Goal: Information Seeking & Learning: Learn about a topic

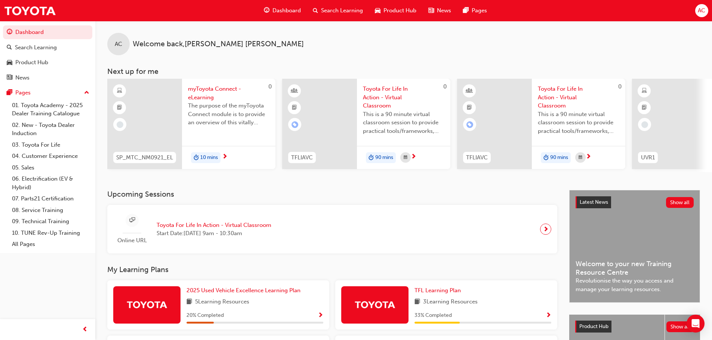
click at [202, 89] on span "myToyota Connect - eLearning" at bounding box center [228, 93] width 81 height 17
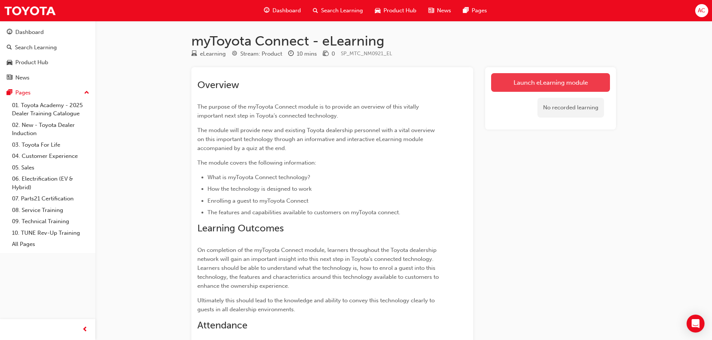
click at [540, 82] on link "Launch eLearning module" at bounding box center [550, 82] width 119 height 19
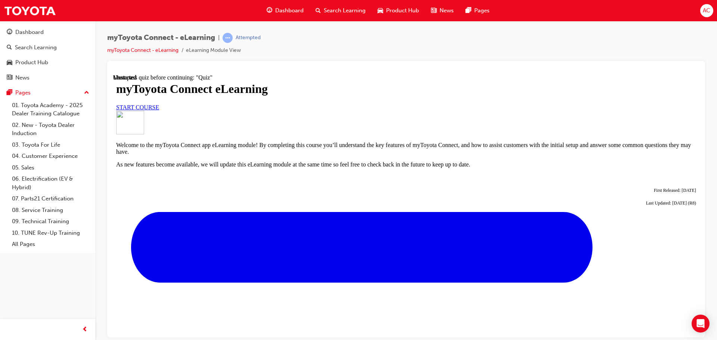
click at [159, 110] on link "START COURSE" at bounding box center [137, 107] width 43 height 6
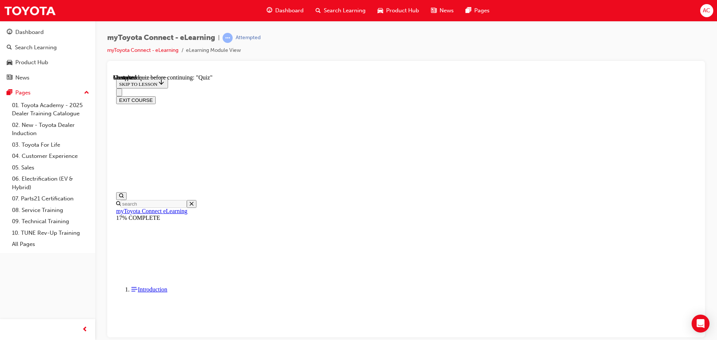
scroll to position [654, 0]
drag, startPoint x: 442, startPoint y: 328, endPoint x: 594, endPoint y: 280, distance: 158.8
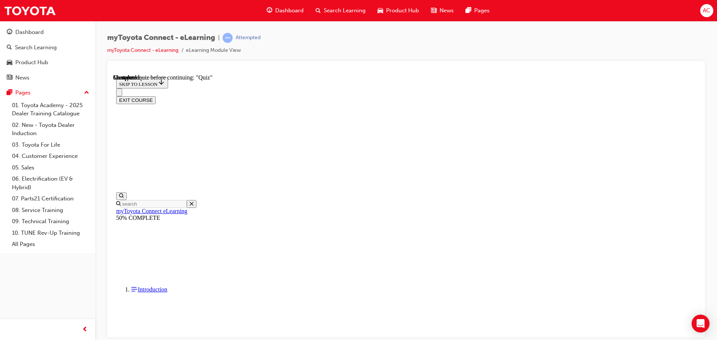
scroll to position [213, 0]
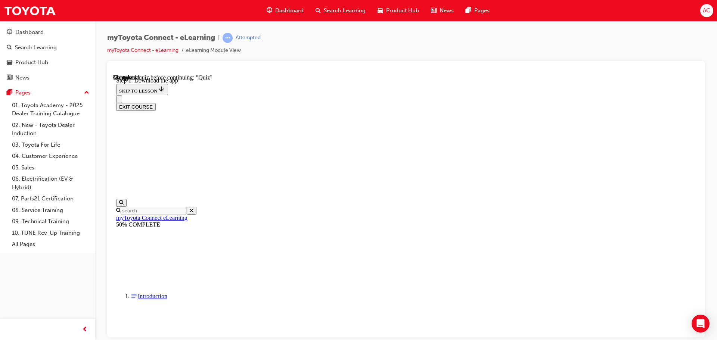
scroll to position [117, 0]
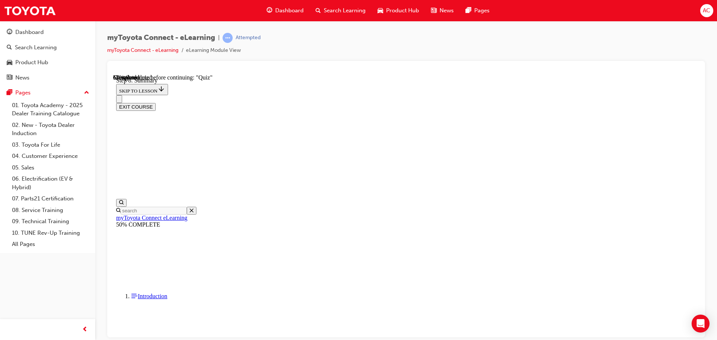
scroll to position [359, 0]
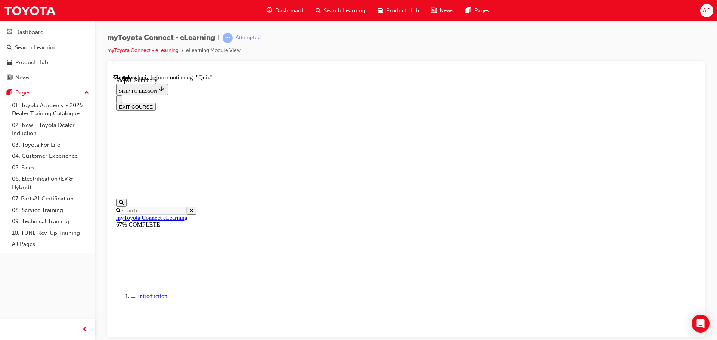
scroll to position [718, 0]
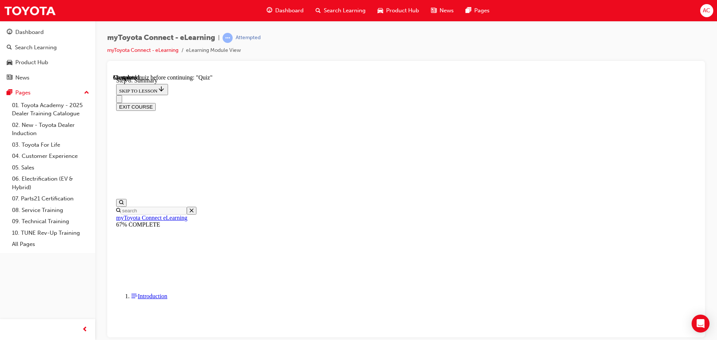
drag, startPoint x: 470, startPoint y: 322, endPoint x: 479, endPoint y: 311, distance: 14.1
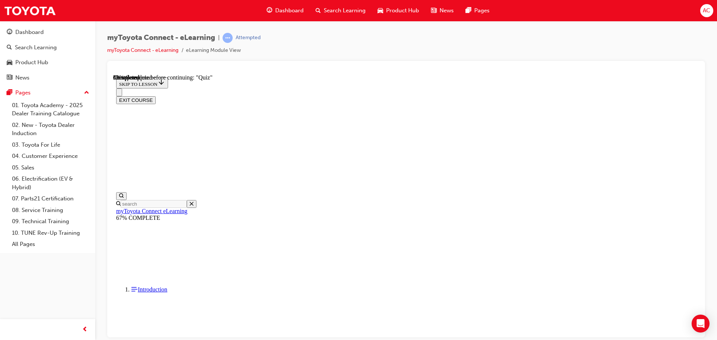
scroll to position [65, 0]
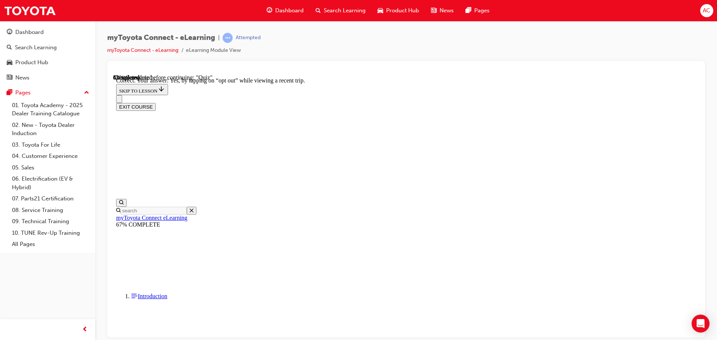
scroll to position [89, 0]
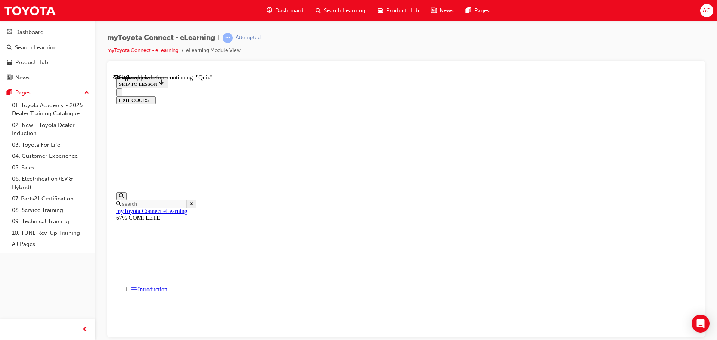
scroll to position [75, 0]
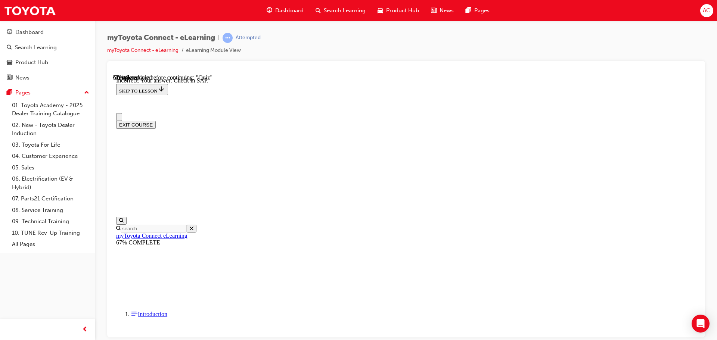
scroll to position [0, 0]
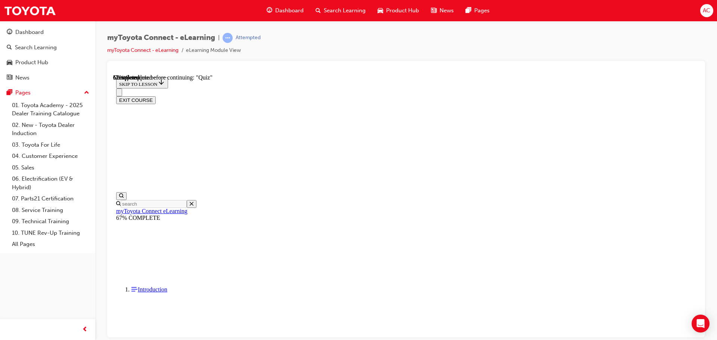
scroll to position [67, 0]
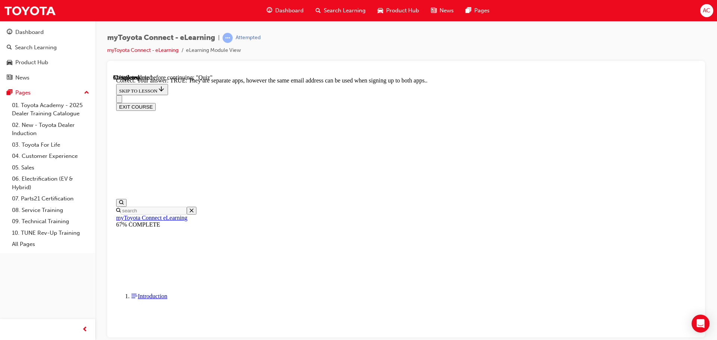
scroll to position [91, 0]
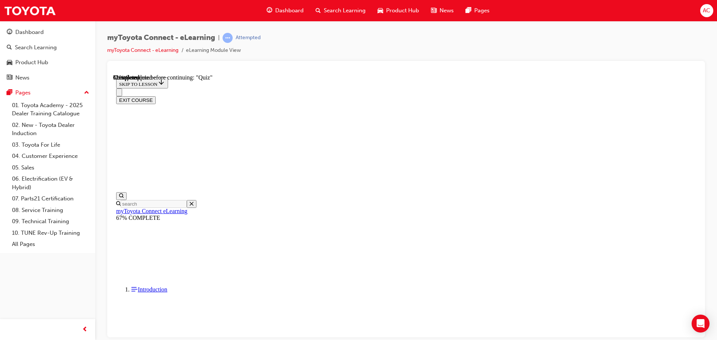
scroll to position [75, 0]
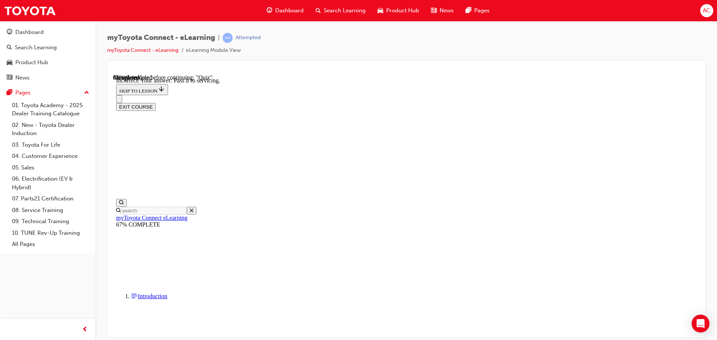
scroll to position [156, 0]
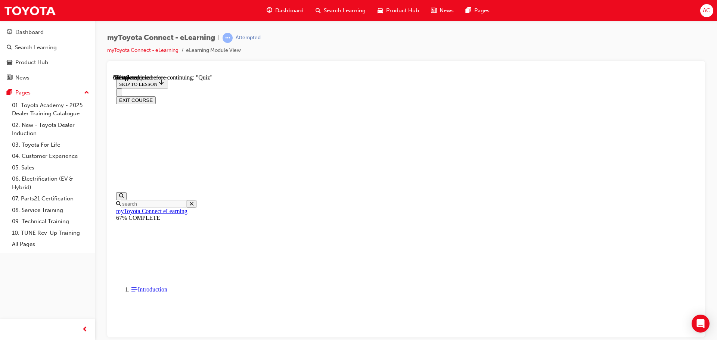
scroll to position [112, 0]
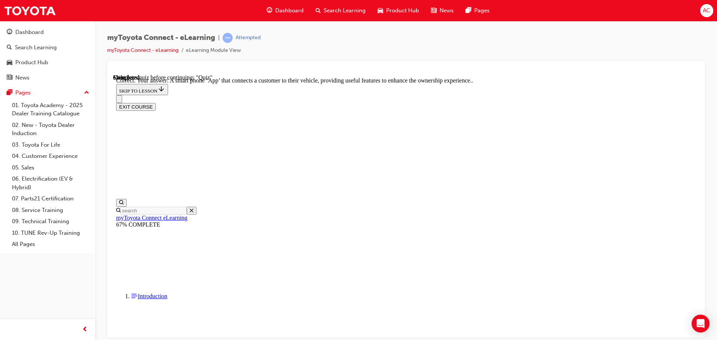
scroll to position [141, 0]
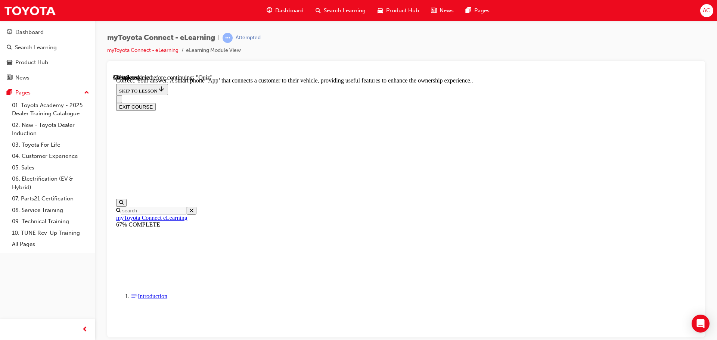
scroll to position [141, 0]
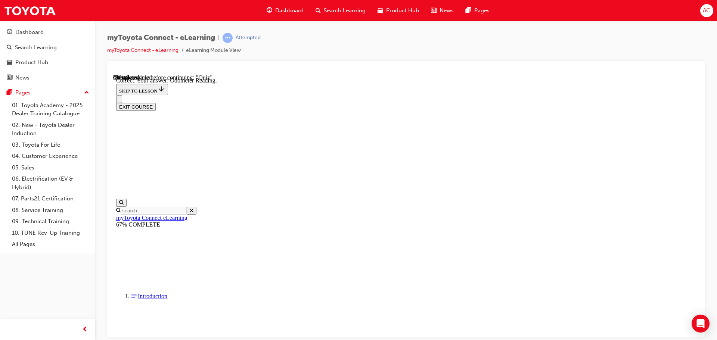
scroll to position [148, 0]
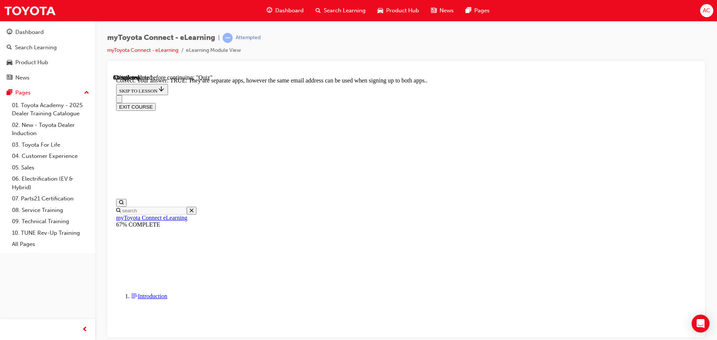
scroll to position [91, 0]
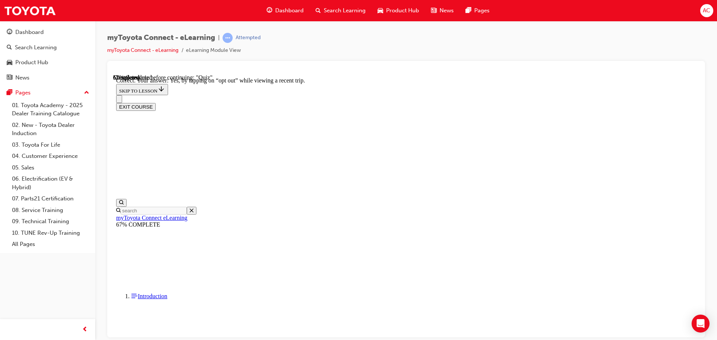
scroll to position [89, 0]
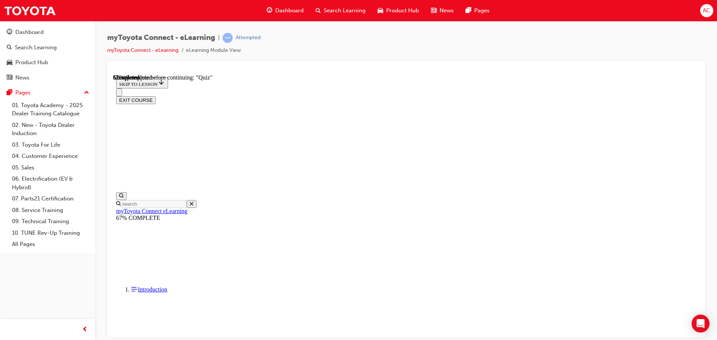
scroll to position [75, 0]
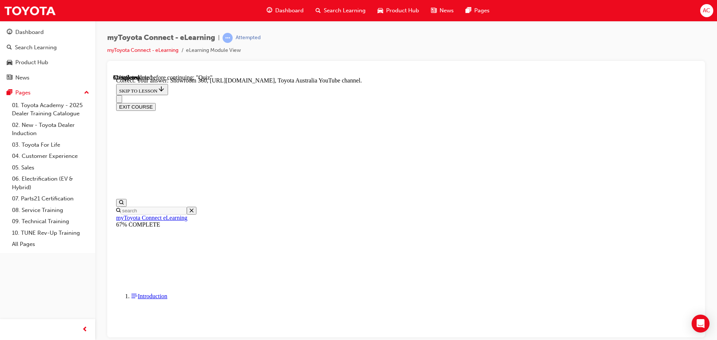
scroll to position [156, 0]
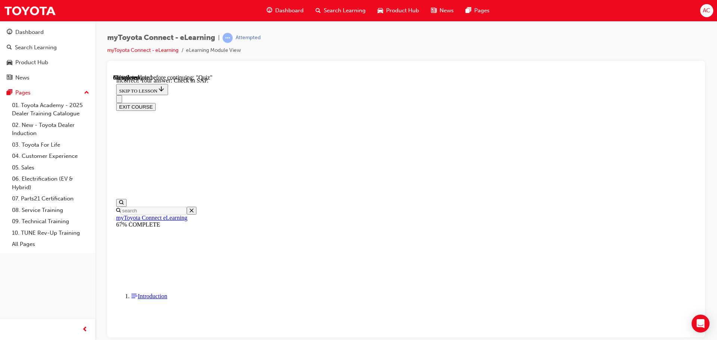
scroll to position [118, 0]
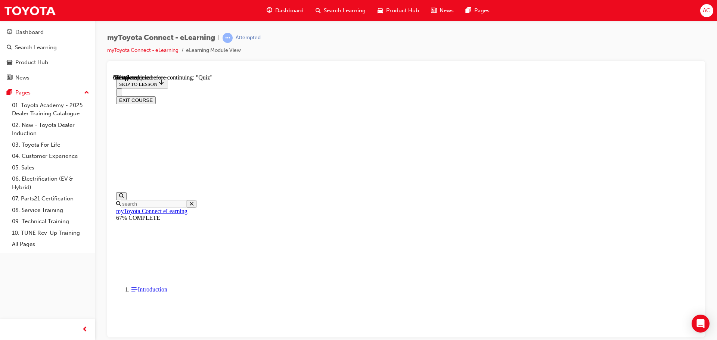
scroll to position [75, 0]
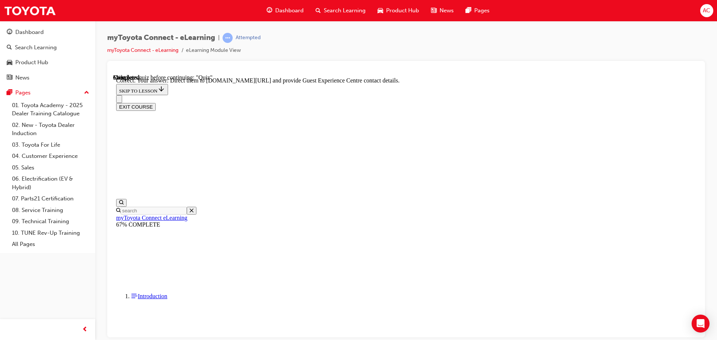
scroll to position [156, 0]
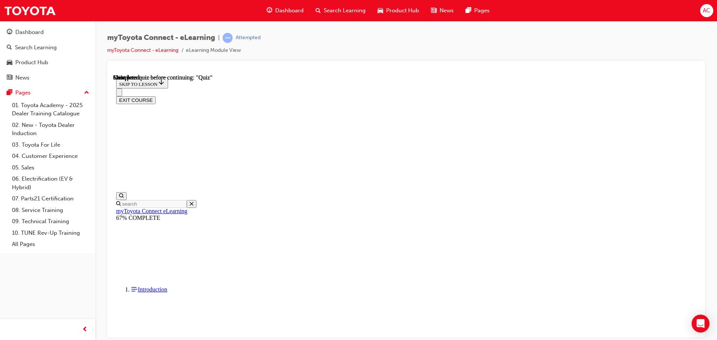
scroll to position [141, 0]
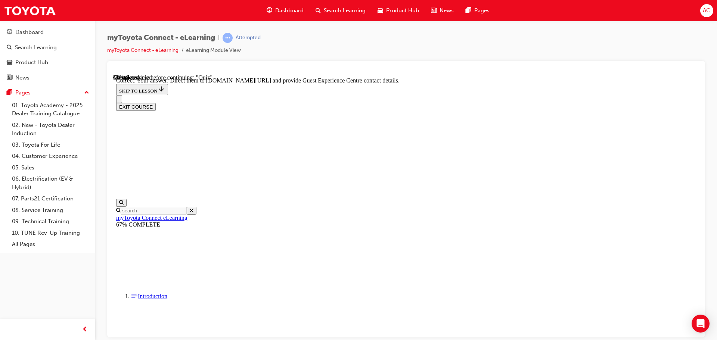
scroll to position [156, 0]
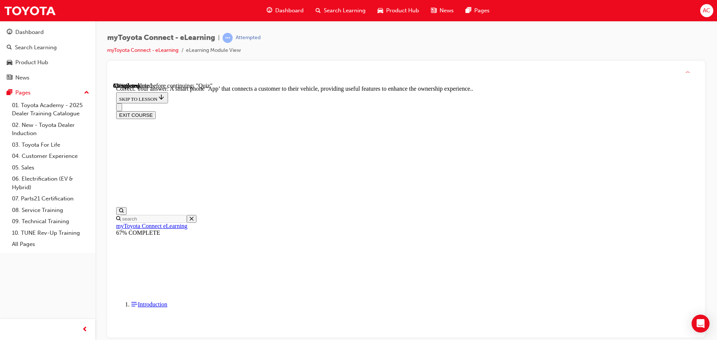
scroll to position [141, 0]
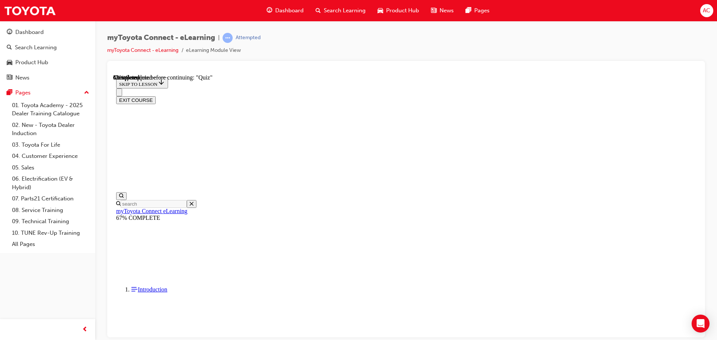
scroll to position [65, 0]
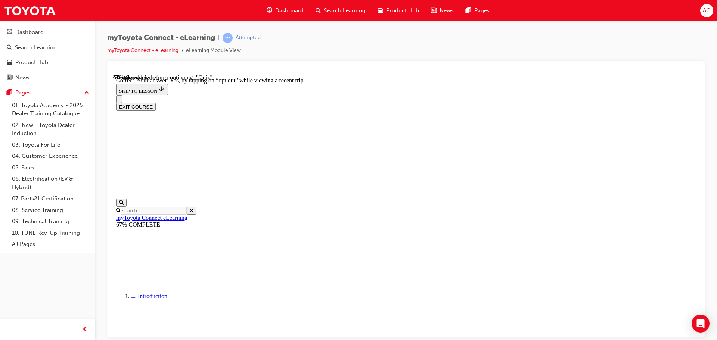
drag, startPoint x: 464, startPoint y: 302, endPoint x: 467, endPoint y: 297, distance: 5.7
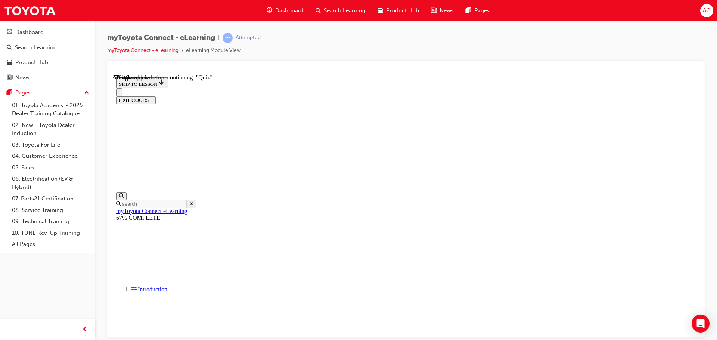
scroll to position [67, 0]
drag, startPoint x: 341, startPoint y: 174, endPoint x: 341, endPoint y: 180, distance: 6.0
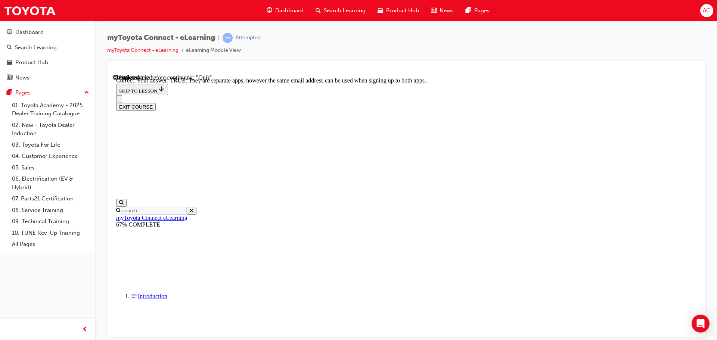
scroll to position [91, 0]
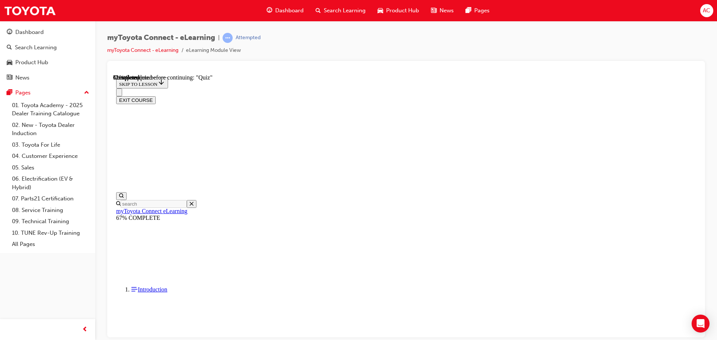
scroll to position [75, 0]
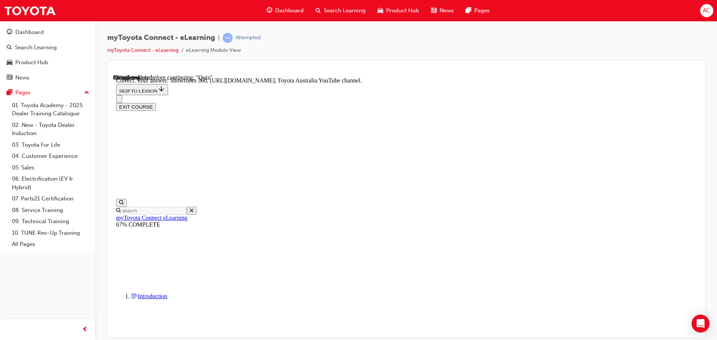
scroll to position [156, 0]
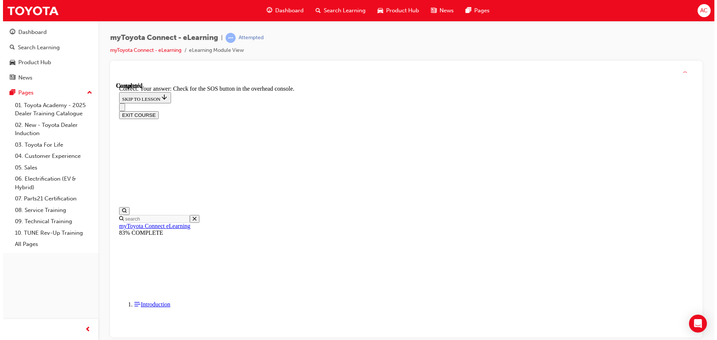
scroll to position [118, 0]
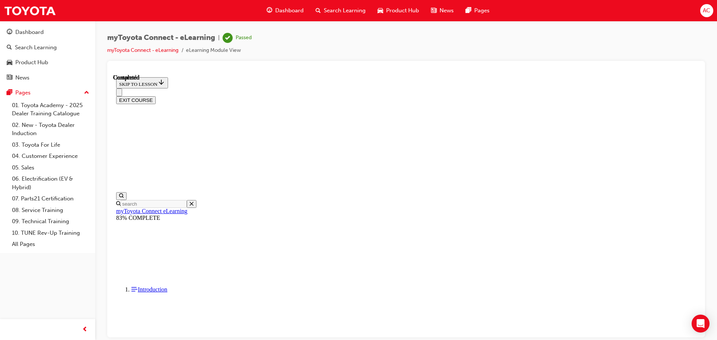
scroll to position [141, 0]
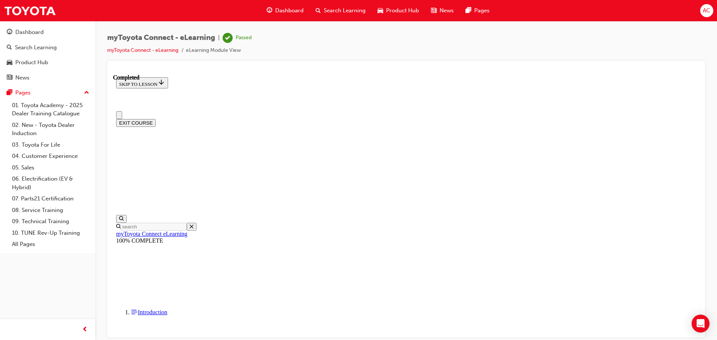
scroll to position [0, 0]
click at [156, 119] on button "EXIT COURSE" at bounding box center [136, 123] width 40 height 8
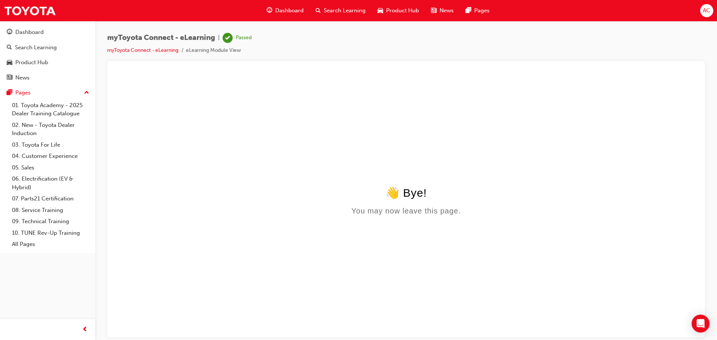
click at [285, 6] on div "Dashboard" at bounding box center [285, 10] width 49 height 15
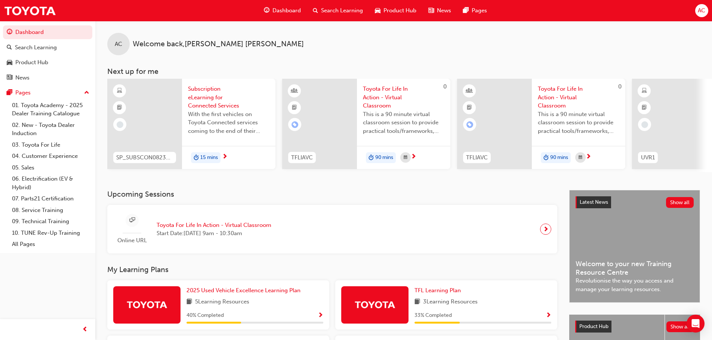
click at [209, 89] on span "Subscription eLearning for Connected Services" at bounding box center [228, 97] width 81 height 25
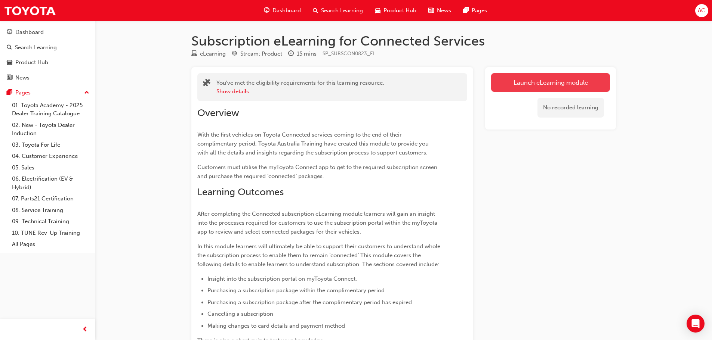
click at [541, 82] on link "Launch eLearning module" at bounding box center [550, 82] width 119 height 19
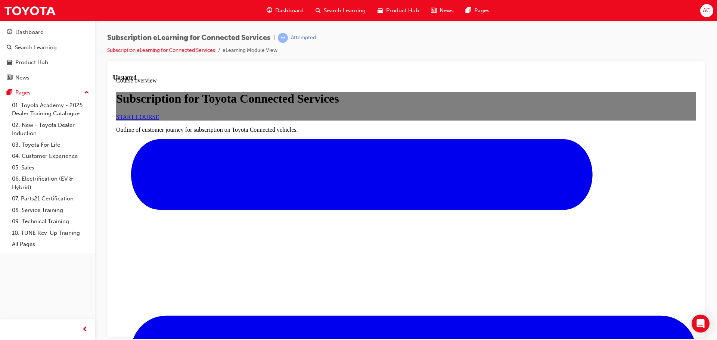
scroll to position [114, 0]
click at [159, 120] on span "START COURSE" at bounding box center [137, 117] width 43 height 6
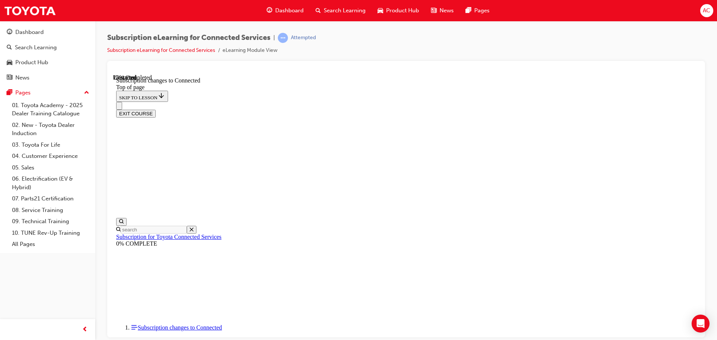
scroll to position [146, 0]
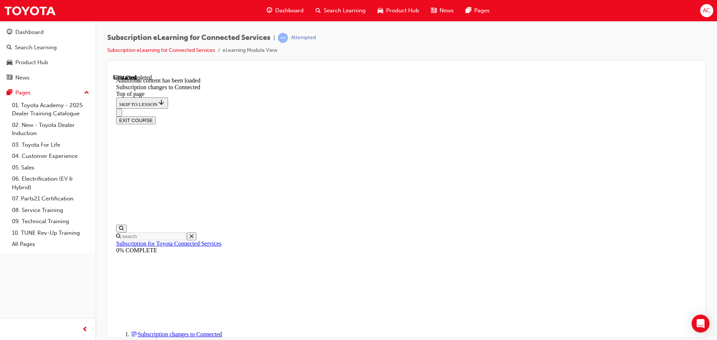
scroll to position [907, 0]
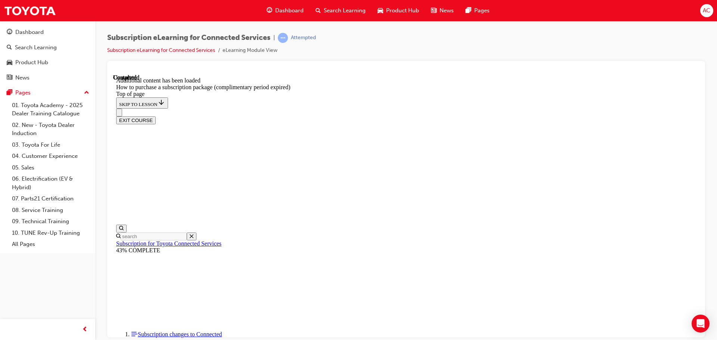
scroll to position [745, 0]
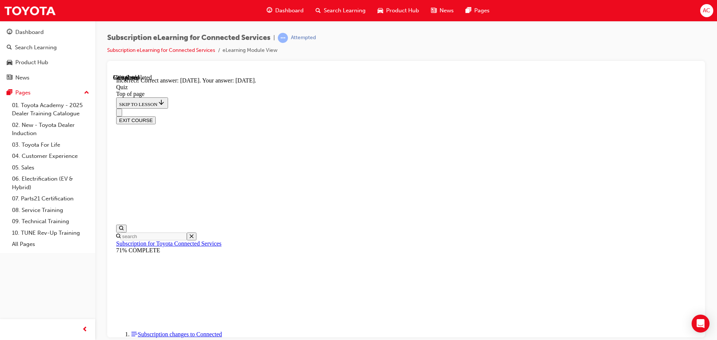
scroll to position [112, 0]
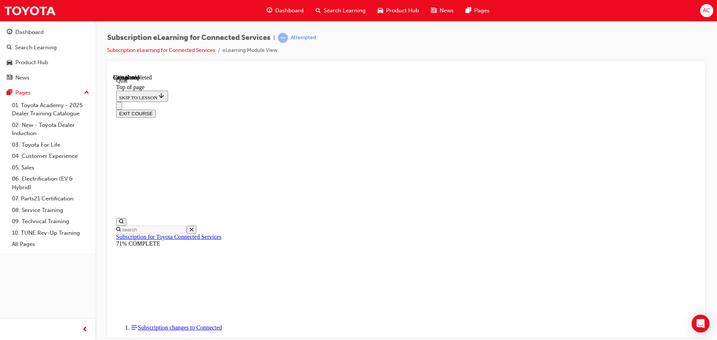
scroll to position [23, 0]
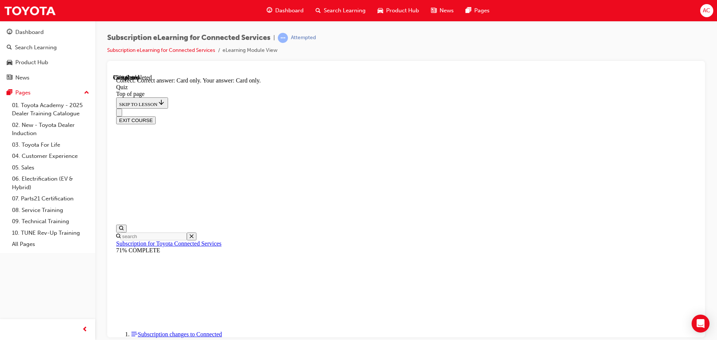
scroll to position [99, 0]
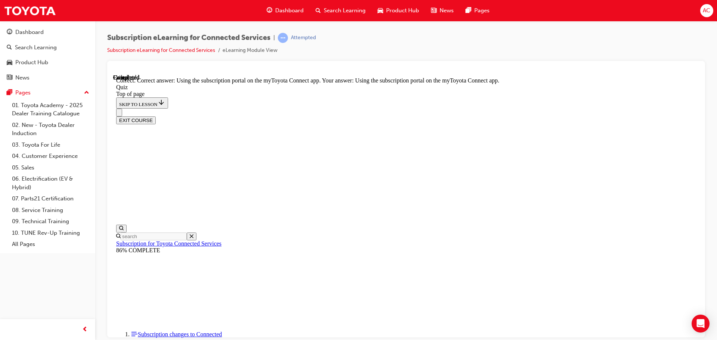
scroll to position [99, 0]
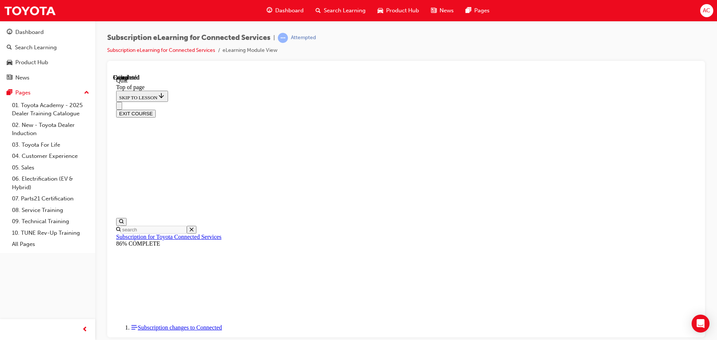
scroll to position [141, 0]
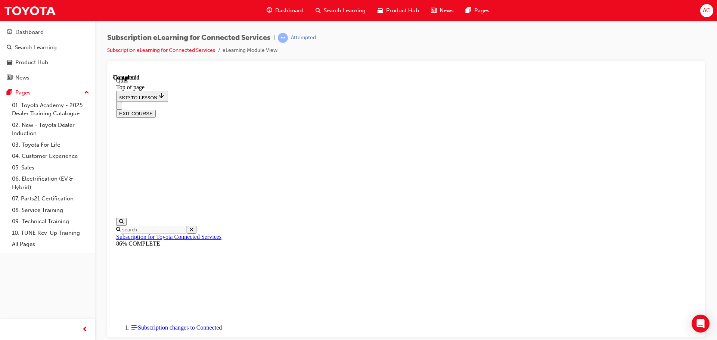
drag, startPoint x: 394, startPoint y: 231, endPoint x: 394, endPoint y: 235, distance: 3.8
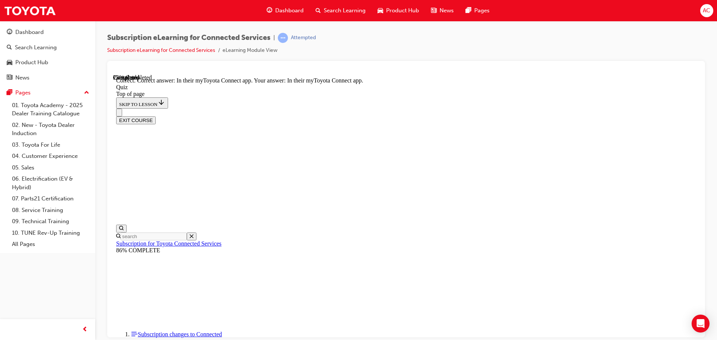
scroll to position [112, 0]
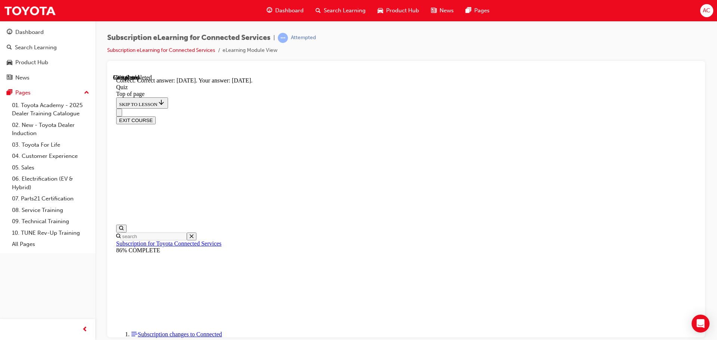
scroll to position [112, 0]
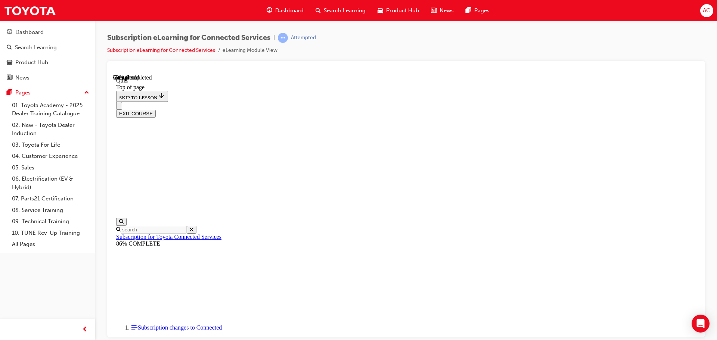
scroll to position [23, 0]
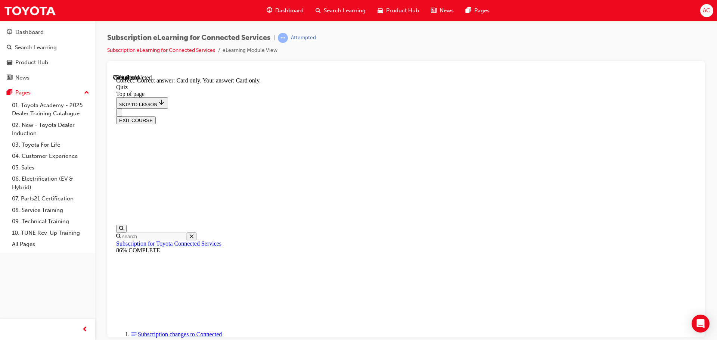
scroll to position [99, 0]
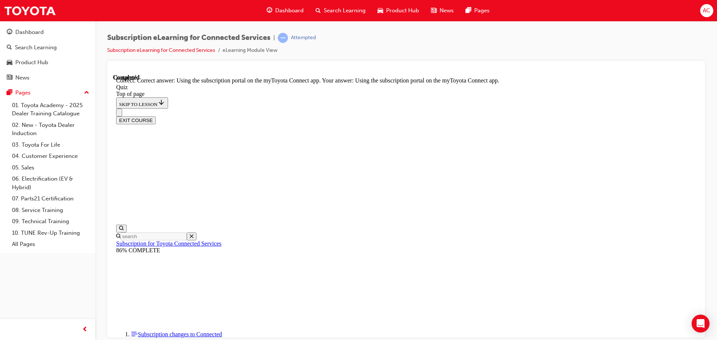
scroll to position [99, 0]
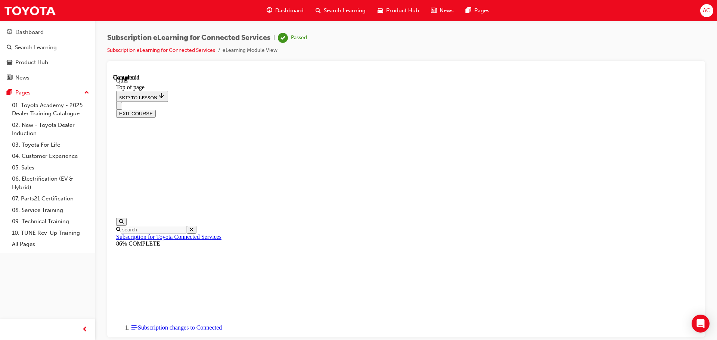
scroll to position [141, 0]
click at [156, 109] on button "EXIT COURSE" at bounding box center [136, 113] width 40 height 8
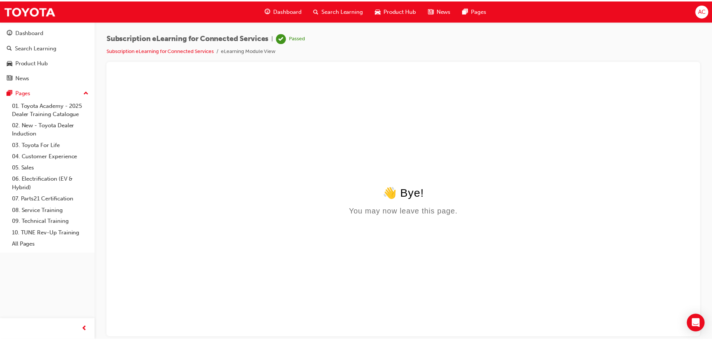
scroll to position [0, 0]
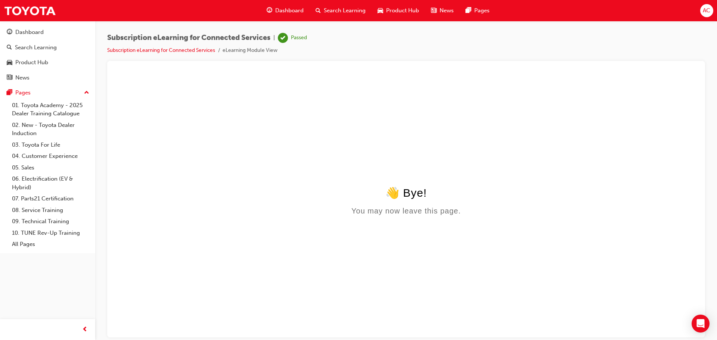
click at [284, 7] on span "Dashboard" at bounding box center [289, 10] width 28 height 9
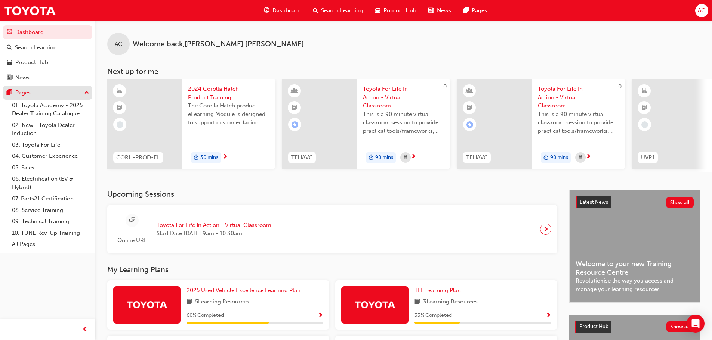
click at [82, 92] on div "Pages" at bounding box center [48, 92] width 82 height 9
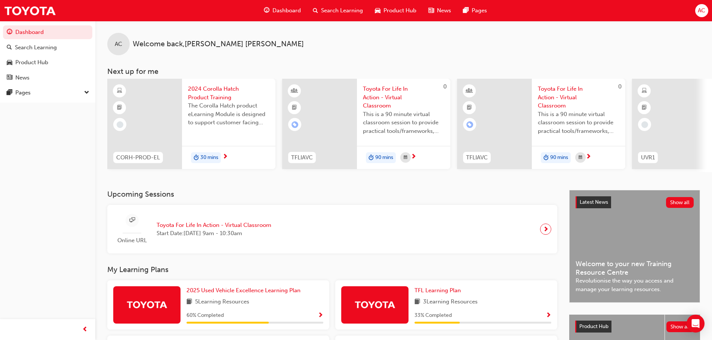
click at [213, 87] on span "2024 Corolla Hatch Product Training" at bounding box center [228, 93] width 81 height 17
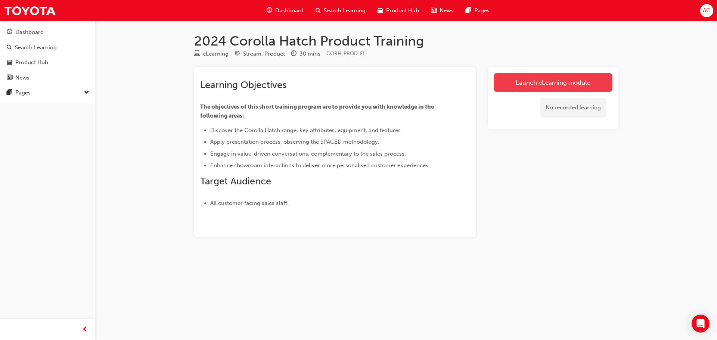
click at [526, 82] on link "Launch eLearning module" at bounding box center [553, 82] width 119 height 19
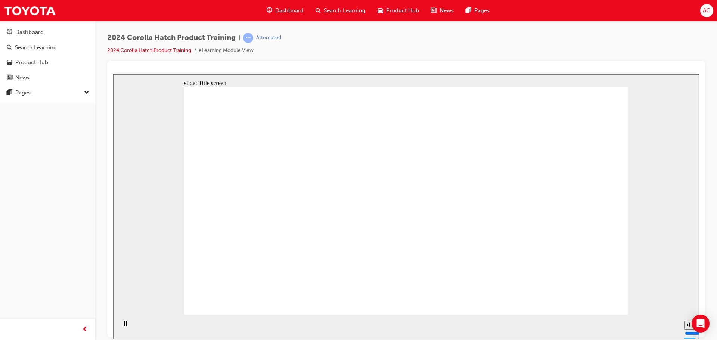
drag, startPoint x: 689, startPoint y: 298, endPoint x: 690, endPoint y: 307, distance: 8.7
click at [690, 330] on input "volume" at bounding box center [709, 333] width 48 height 6
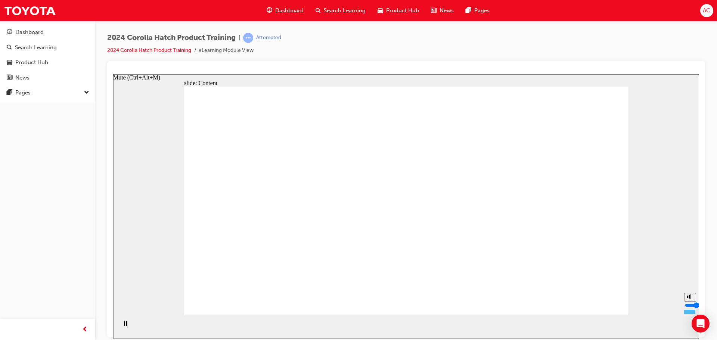
type input "2"
click at [690, 308] on input "volume" at bounding box center [709, 305] width 48 height 6
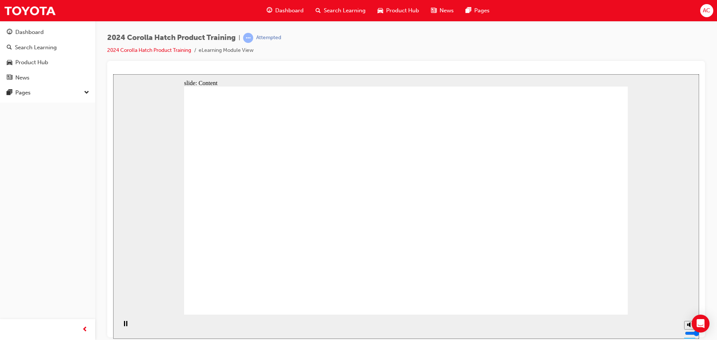
drag, startPoint x: 354, startPoint y: 171, endPoint x: 357, endPoint y: 174, distance: 4.0
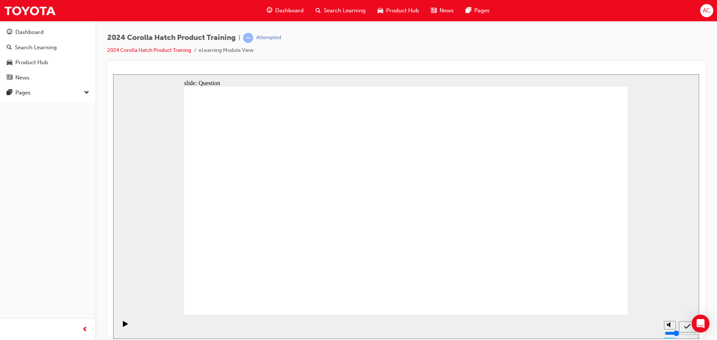
radio input "true"
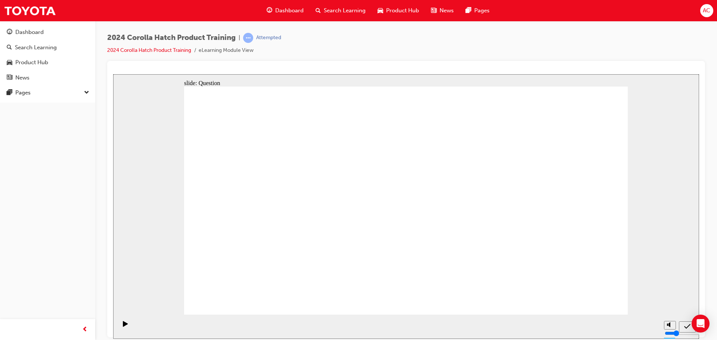
radio input "false"
radio input "true"
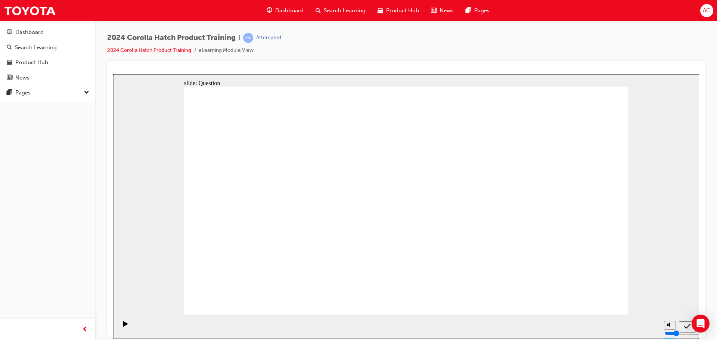
radio input "true"
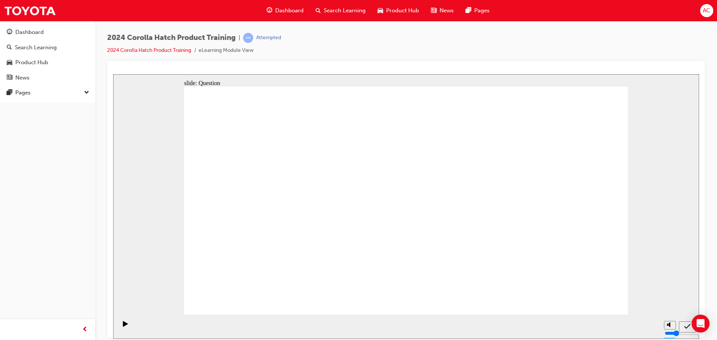
drag, startPoint x: 338, startPoint y: 183, endPoint x: 267, endPoint y: 249, distance: 96.7
drag, startPoint x: 492, startPoint y: 185, endPoint x: 419, endPoint y: 256, distance: 100.9
drag, startPoint x: 560, startPoint y: 178, endPoint x: 566, endPoint y: 251, distance: 73.1
drag, startPoint x: 405, startPoint y: 185, endPoint x: 477, endPoint y: 257, distance: 102.5
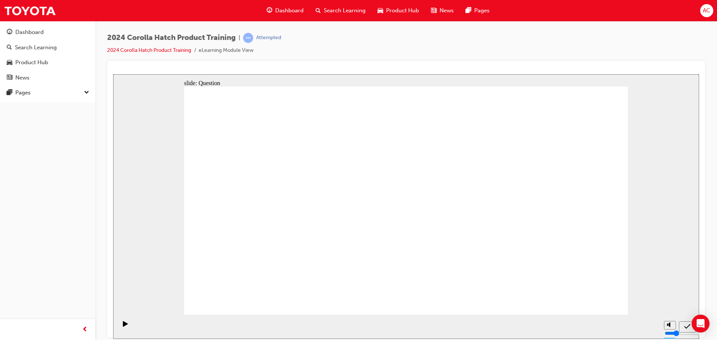
drag, startPoint x: 280, startPoint y: 207, endPoint x: 327, endPoint y: 251, distance: 64.8
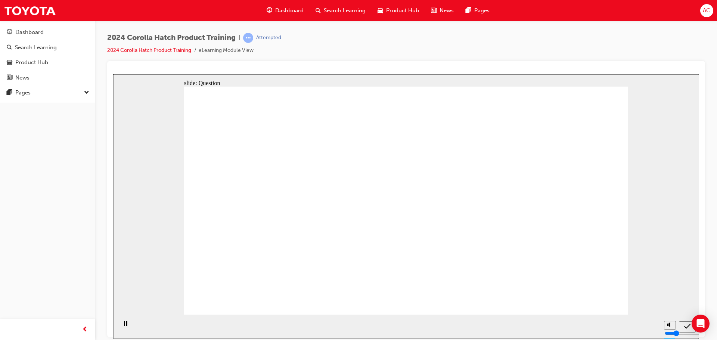
radio input "true"
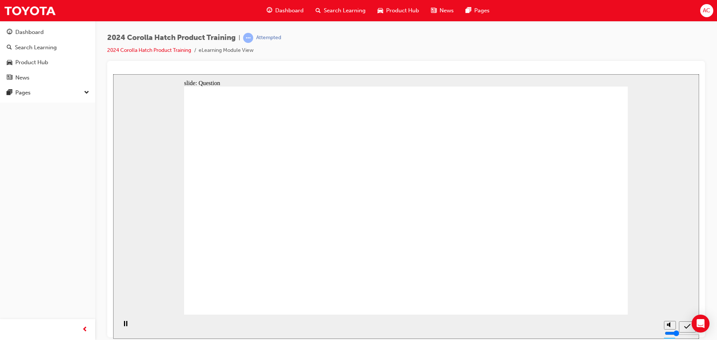
drag, startPoint x: 467, startPoint y: 213, endPoint x: 433, endPoint y: 185, distance: 43.8
radio input "true"
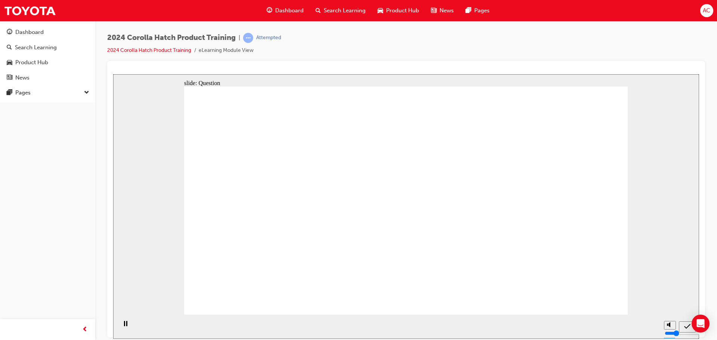
radio input "true"
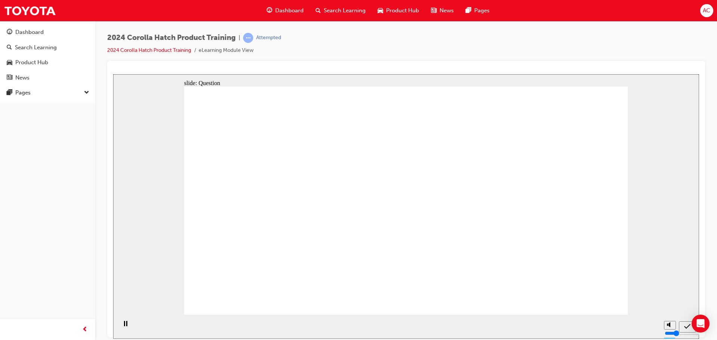
drag, startPoint x: 546, startPoint y: 180, endPoint x: 552, endPoint y: 254, distance: 74.6
drag, startPoint x: 486, startPoint y: 181, endPoint x: 422, endPoint y: 246, distance: 91.7
drag, startPoint x: 330, startPoint y: 183, endPoint x: 257, endPoint y: 258, distance: 104.6
drag, startPoint x: 293, startPoint y: 246, endPoint x: 309, endPoint y: 267, distance: 26.4
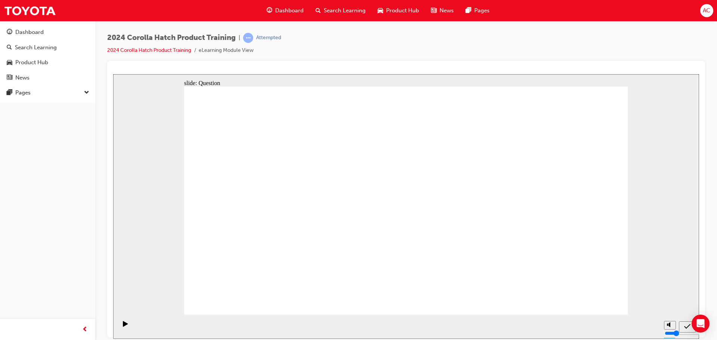
drag, startPoint x: 398, startPoint y: 183, endPoint x: 468, endPoint y: 242, distance: 92.0
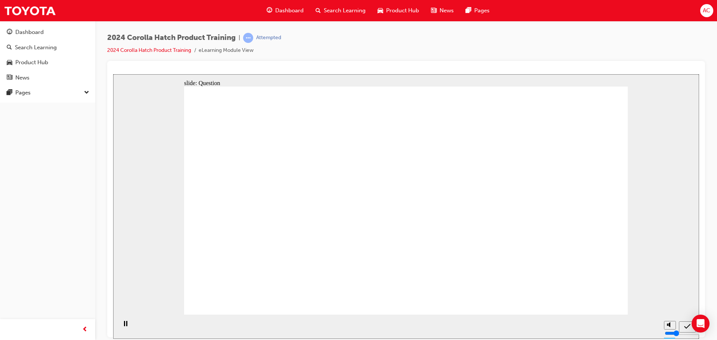
radio input "true"
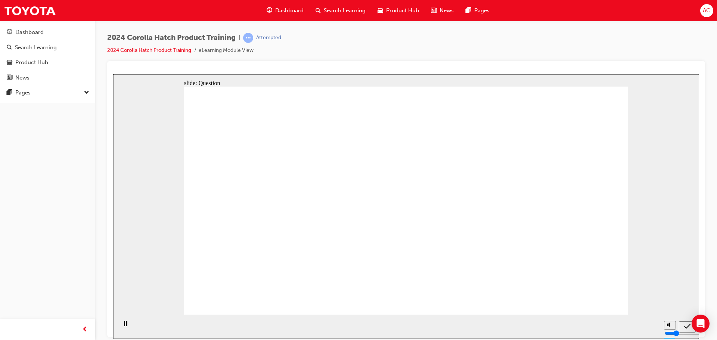
radio input "true"
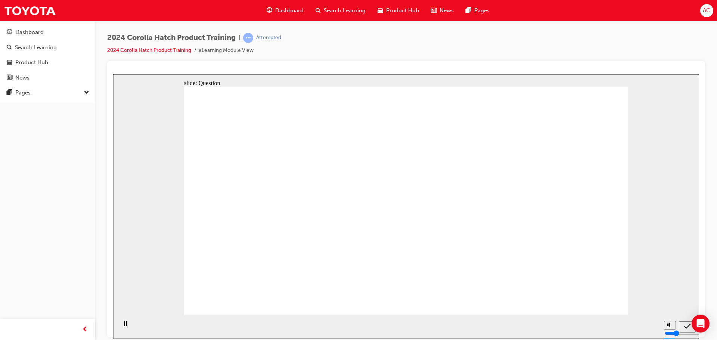
radio input "true"
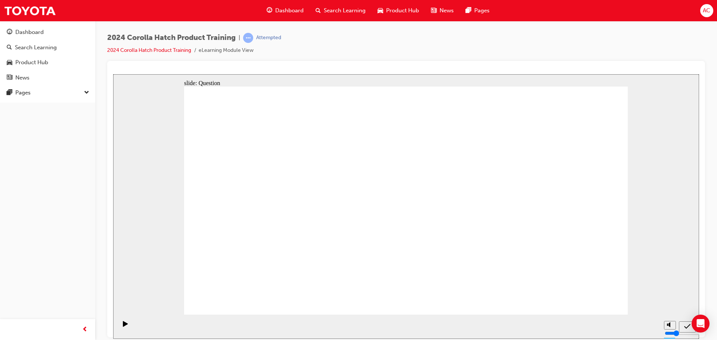
drag, startPoint x: 332, startPoint y: 182, endPoint x: 261, endPoint y: 248, distance: 96.5
drag, startPoint x: 264, startPoint y: 173, endPoint x: 338, endPoint y: 249, distance: 105.7
drag, startPoint x: 485, startPoint y: 177, endPoint x: 416, endPoint y: 248, distance: 99.1
drag, startPoint x: 552, startPoint y: 186, endPoint x: 557, endPoint y: 258, distance: 73.1
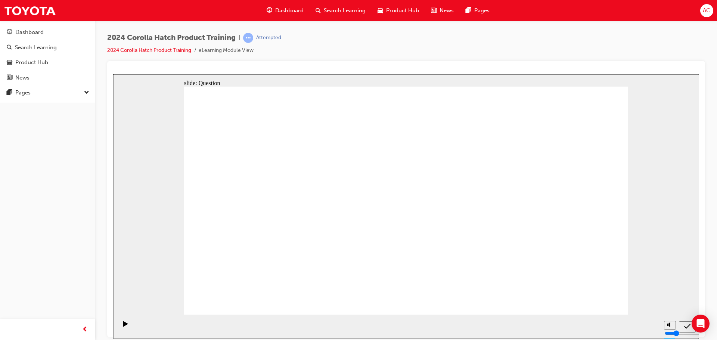
drag, startPoint x: 429, startPoint y: 195, endPoint x: 499, endPoint y: 267, distance: 100.9
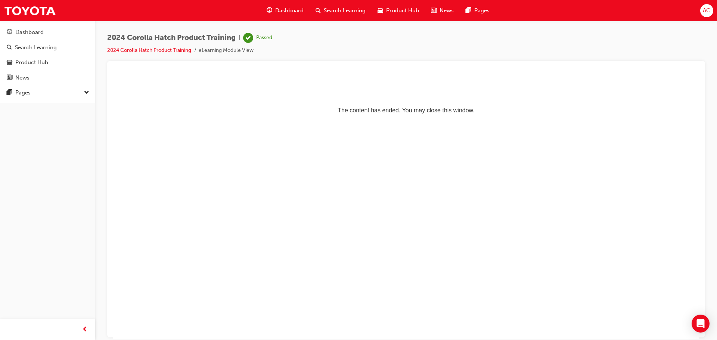
click at [286, 8] on span "Dashboard" at bounding box center [289, 10] width 28 height 9
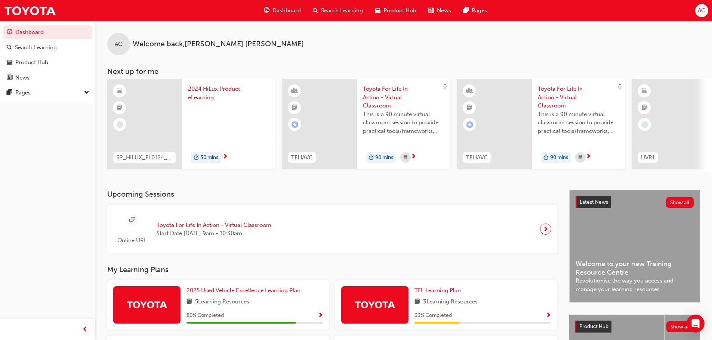
click at [222, 86] on span "2024 HiLux Product eLearning" at bounding box center [228, 93] width 81 height 17
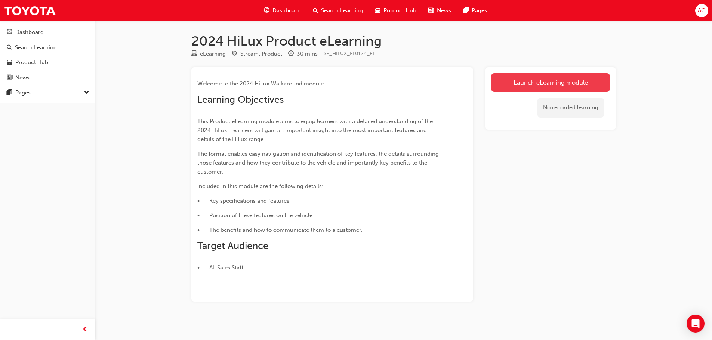
click at [523, 82] on link "Launch eLearning module" at bounding box center [550, 82] width 119 height 19
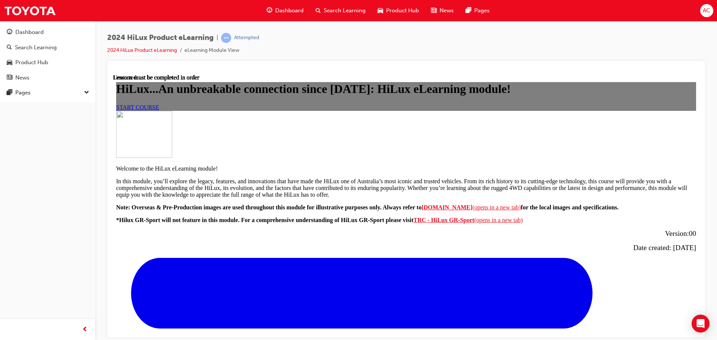
click at [159, 110] on span "START COURSE" at bounding box center [137, 107] width 43 height 6
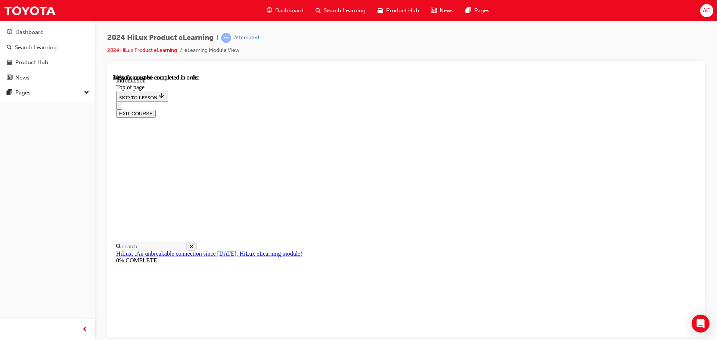
scroll to position [285, 0]
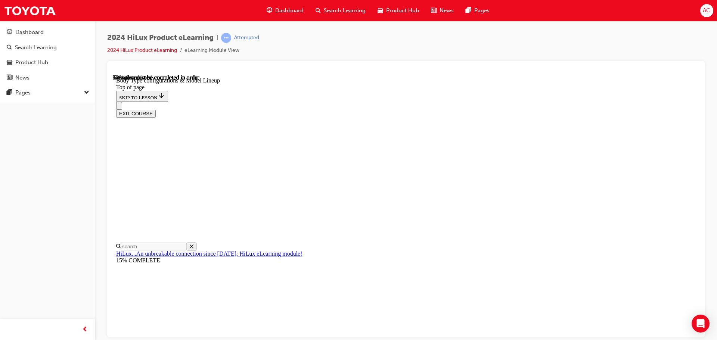
scroll to position [285, 0]
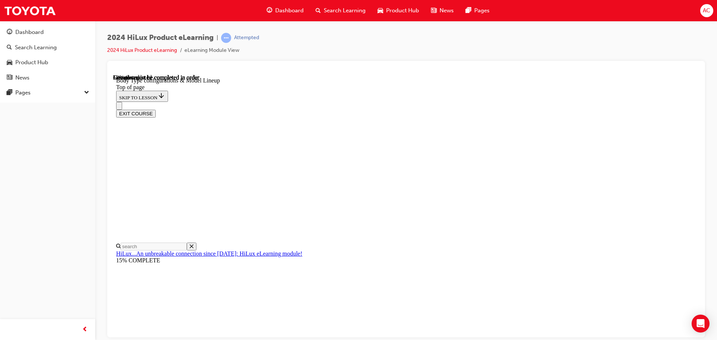
click at [542, 102] on div "EXIT COURSE" at bounding box center [403, 110] width 575 height 16
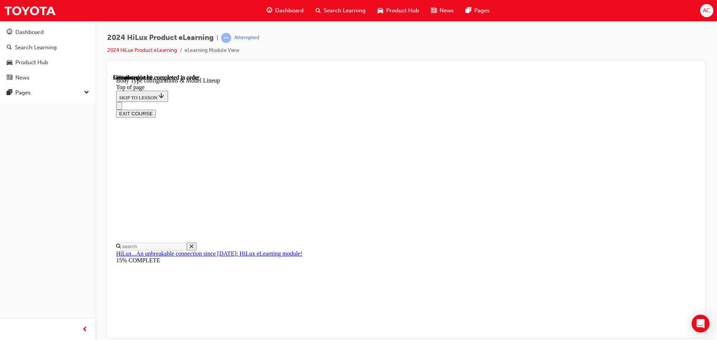
scroll to position [135, 0]
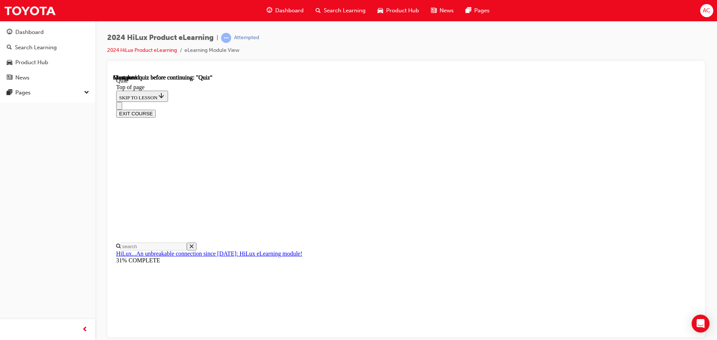
scroll to position [61, 0]
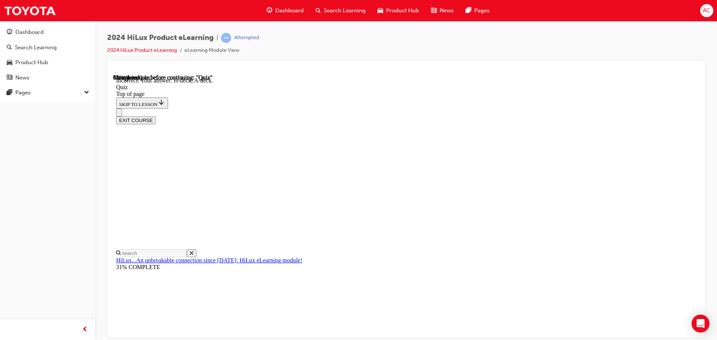
scroll to position [138, 0]
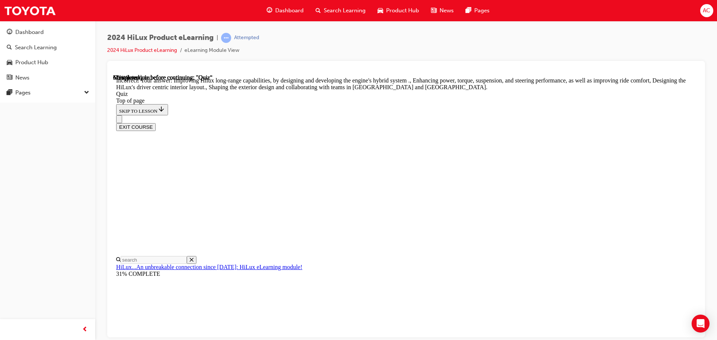
scroll to position [173, 0]
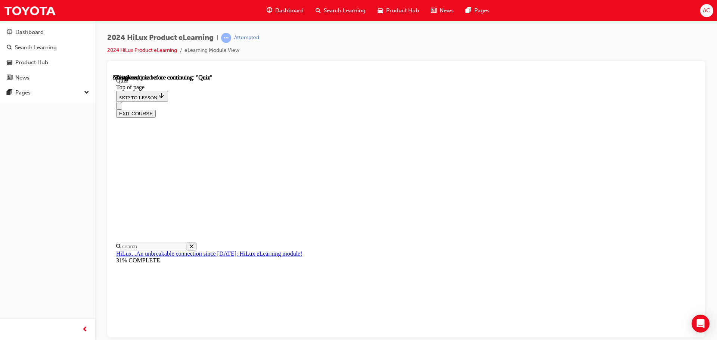
scroll to position [112, 0]
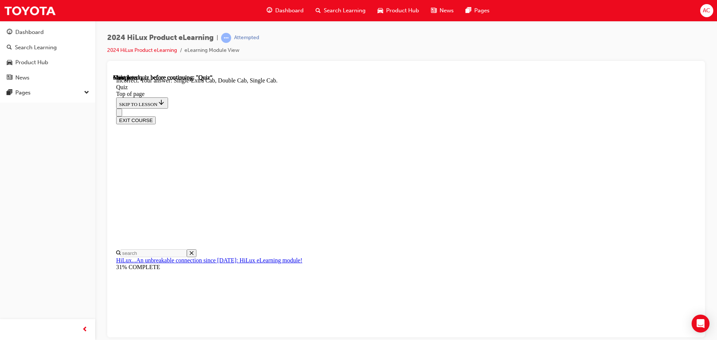
scroll to position [193, 0]
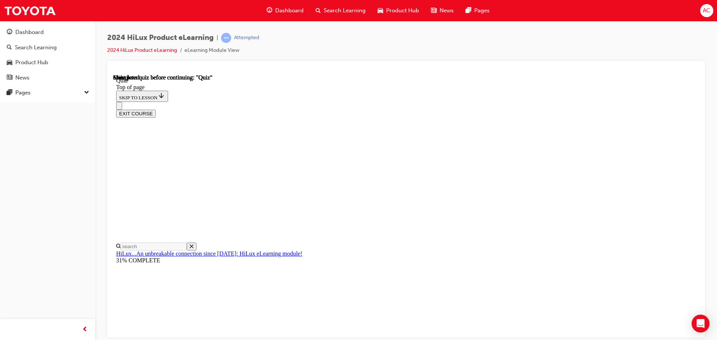
scroll to position [141, 0]
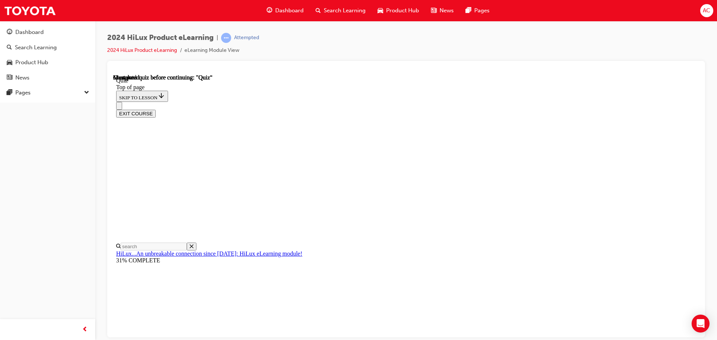
drag, startPoint x: 347, startPoint y: 162, endPoint x: 346, endPoint y: 186, distance: 24.3
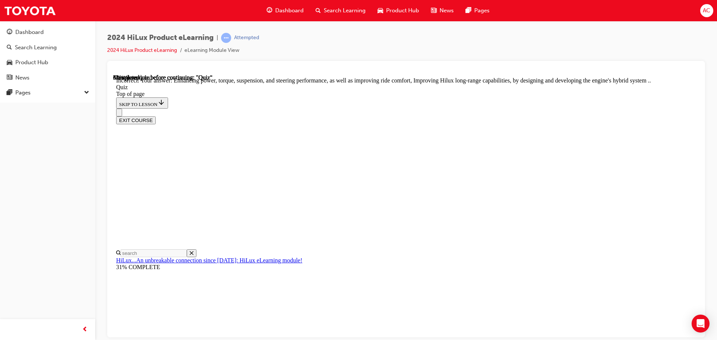
scroll to position [173, 0]
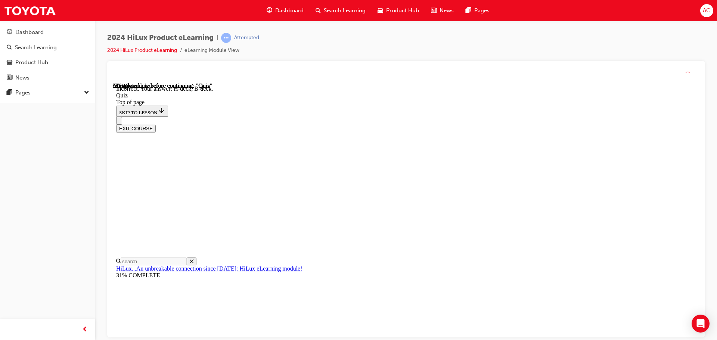
scroll to position [138, 0]
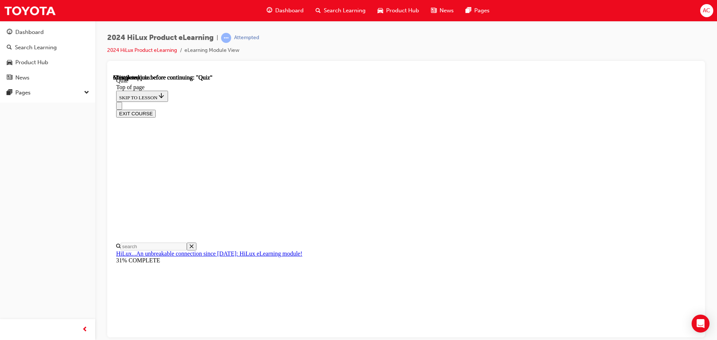
scroll to position [75, 0]
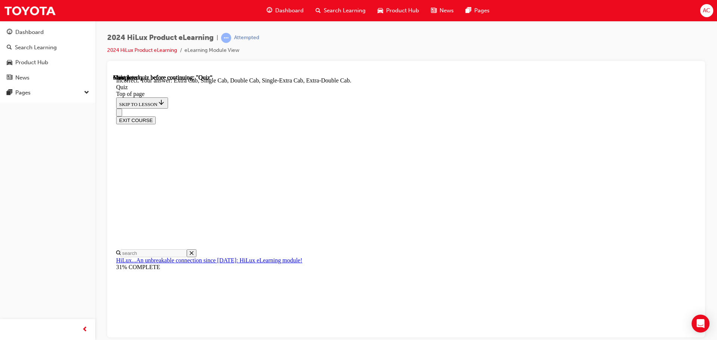
scroll to position [193, 0]
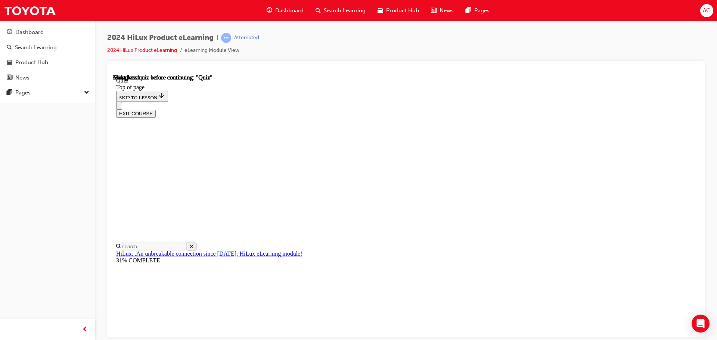
scroll to position [141, 0]
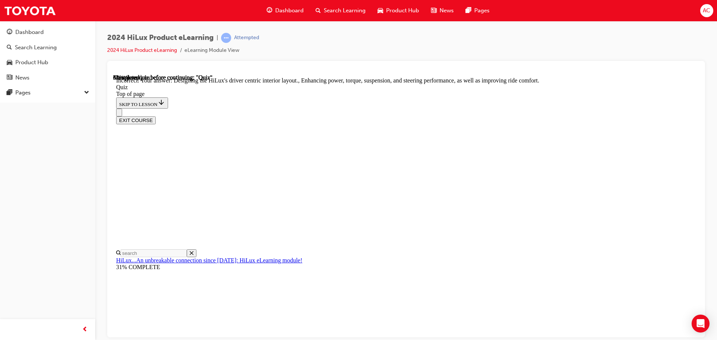
scroll to position [173, 0]
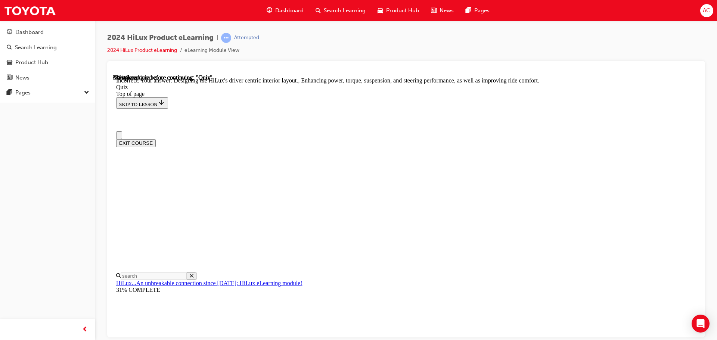
scroll to position [75, 0]
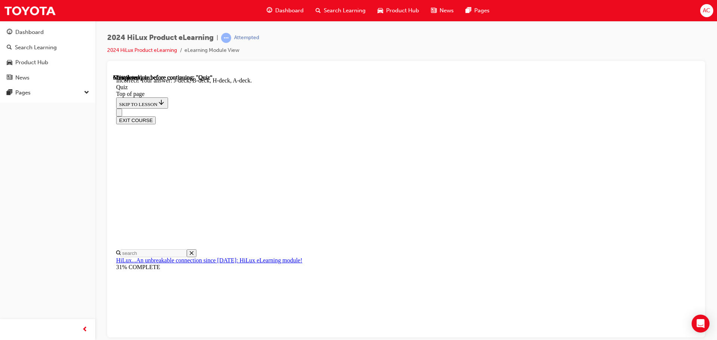
scroll to position [138, 0]
drag, startPoint x: 474, startPoint y: 302, endPoint x: 481, endPoint y: 292, distance: 11.8
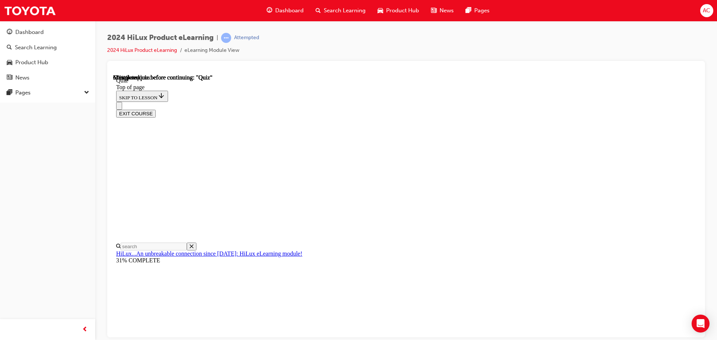
scroll to position [151, 0]
drag, startPoint x: 340, startPoint y: 208, endPoint x: 341, endPoint y: 187, distance: 21.3
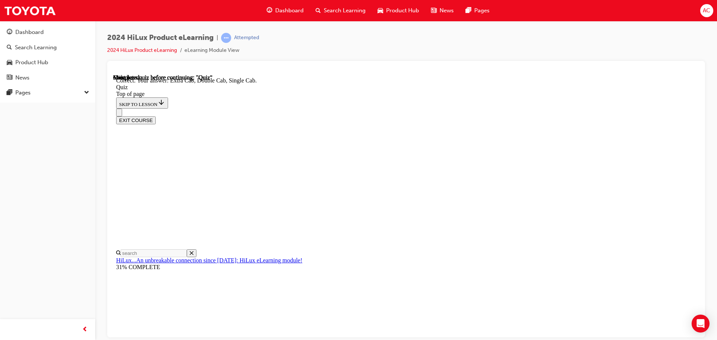
scroll to position [193, 0]
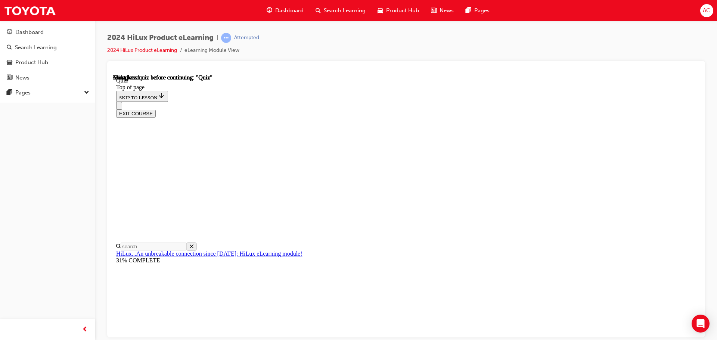
scroll to position [141, 0]
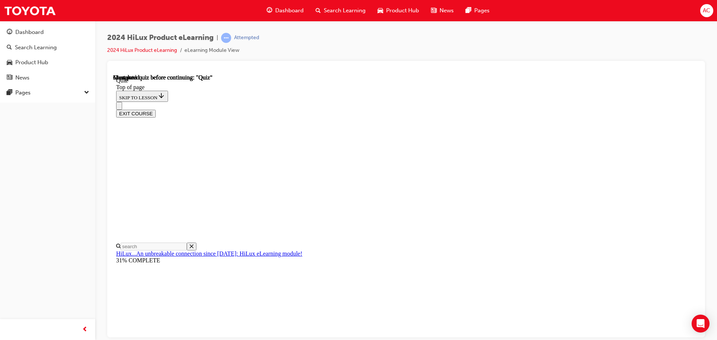
scroll to position [61, 0]
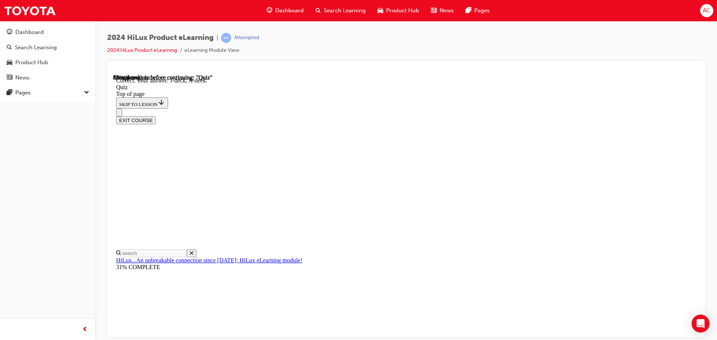
scroll to position [138, 0]
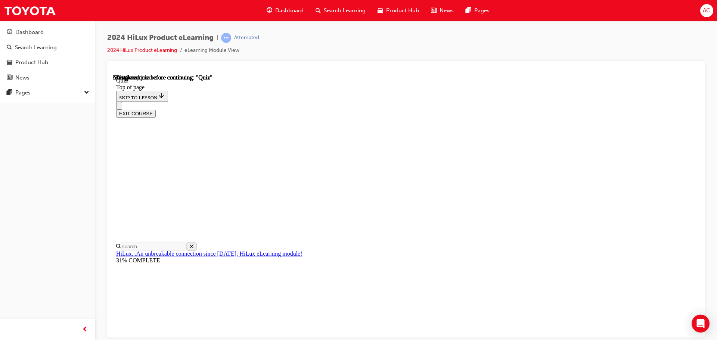
scroll to position [112, 0]
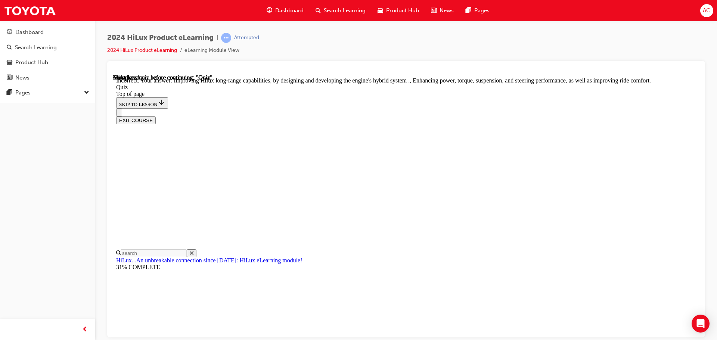
scroll to position [173, 0]
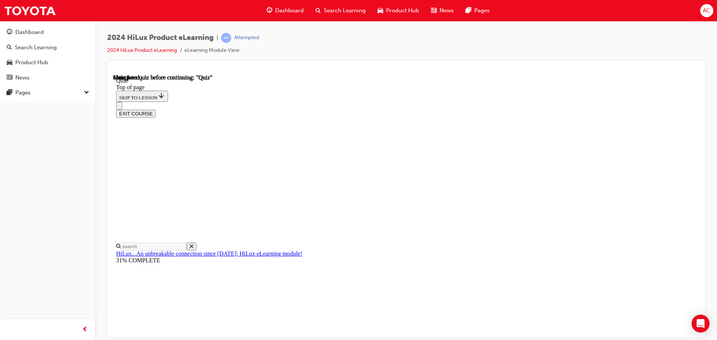
scroll to position [141, 0]
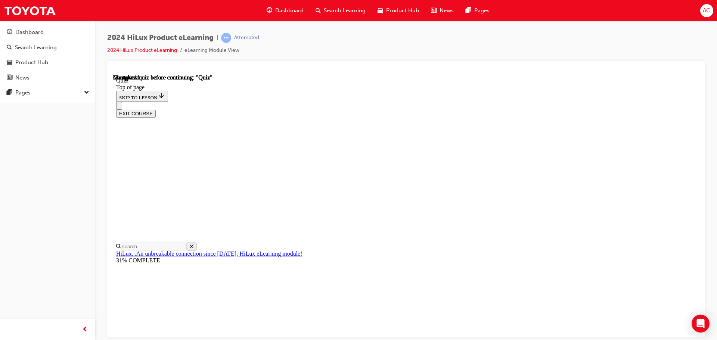
scroll to position [98, 0]
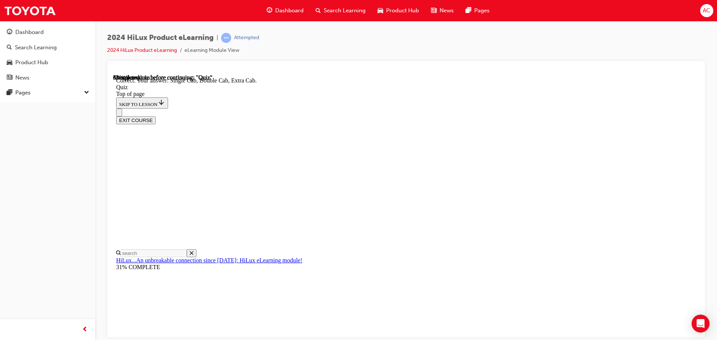
scroll to position [193, 0]
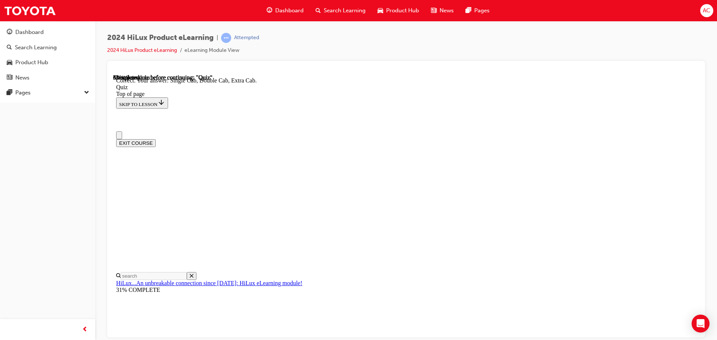
scroll to position [75, 0]
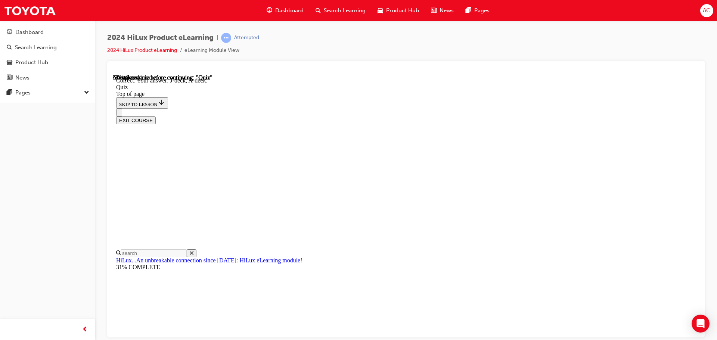
scroll to position [0, 0]
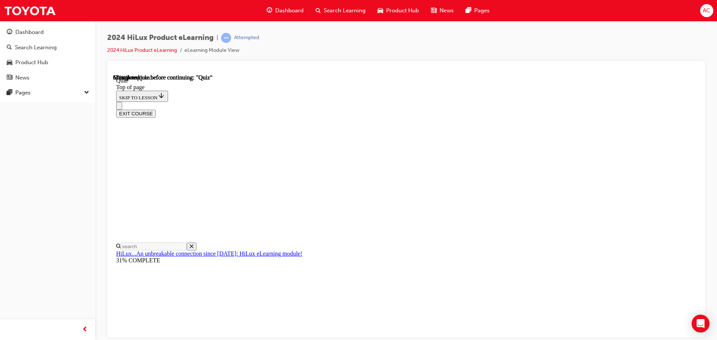
scroll to position [112, 0]
drag, startPoint x: 440, startPoint y: 297, endPoint x: 448, endPoint y: 302, distance: 9.6
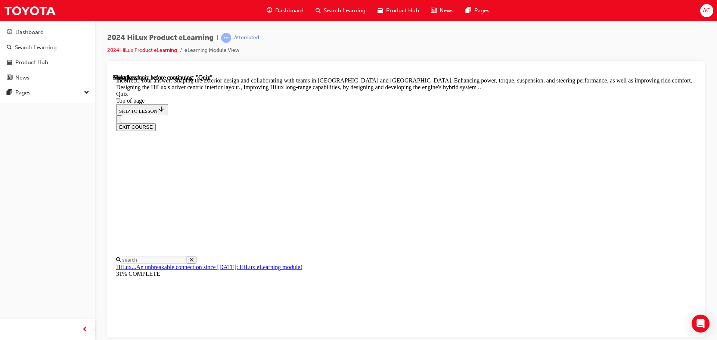
scroll to position [173, 0]
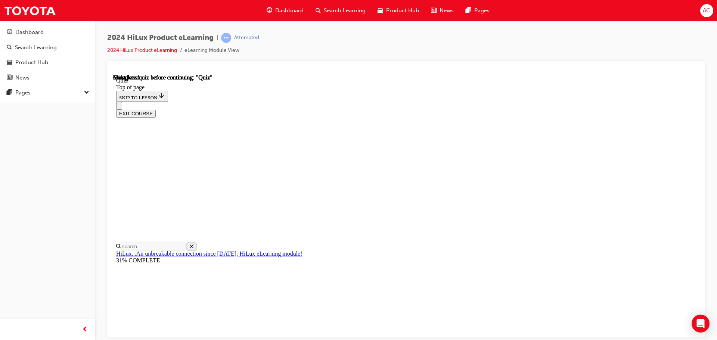
scroll to position [141, 0]
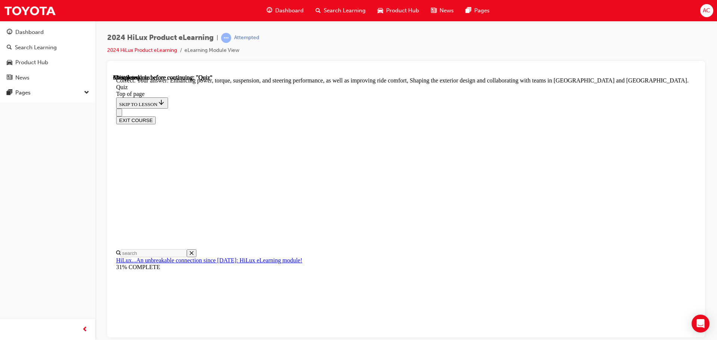
scroll to position [173, 0]
drag, startPoint x: 459, startPoint y: 295, endPoint x: 462, endPoint y: 308, distance: 13.0
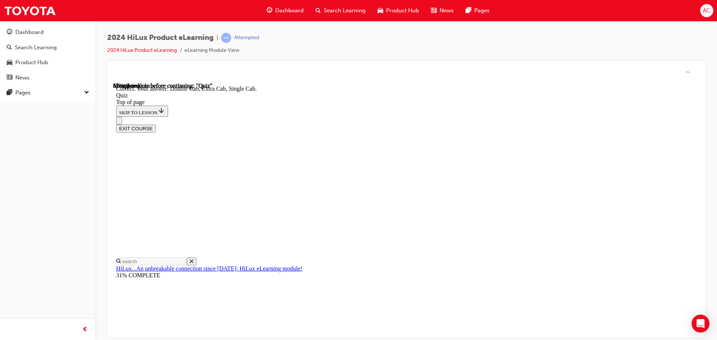
scroll to position [193, 0]
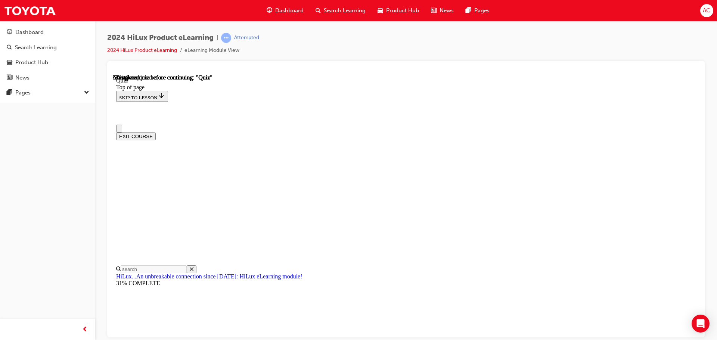
scroll to position [75, 0]
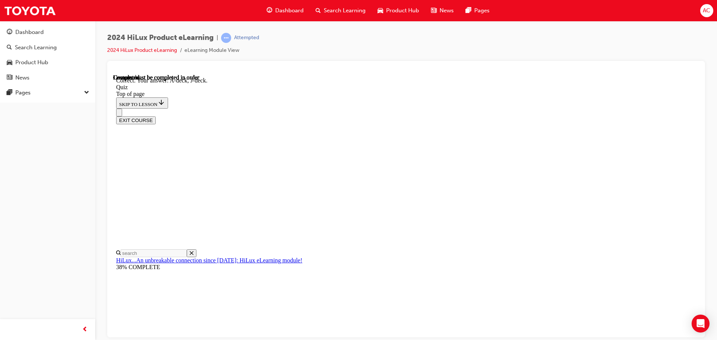
scroll to position [138, 0]
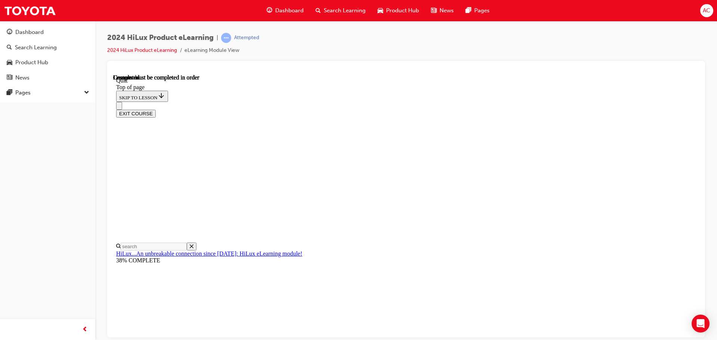
scroll to position [141, 0]
click at [419, 102] on div "EXIT COURSE" at bounding box center [403, 110] width 575 height 16
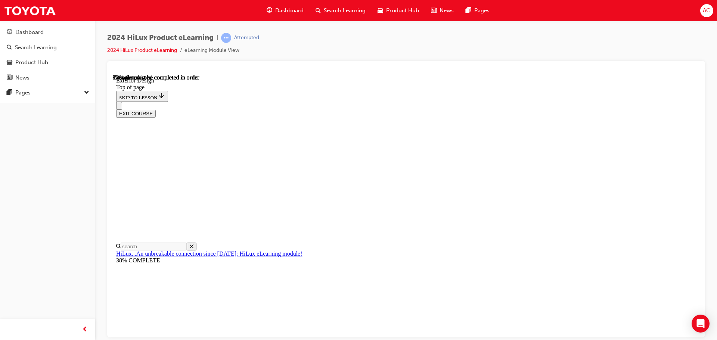
click at [478, 102] on div "EXIT COURSE" at bounding box center [403, 110] width 575 height 16
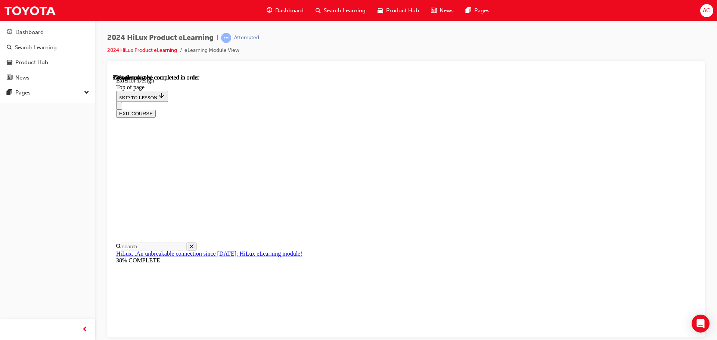
scroll to position [0, 43]
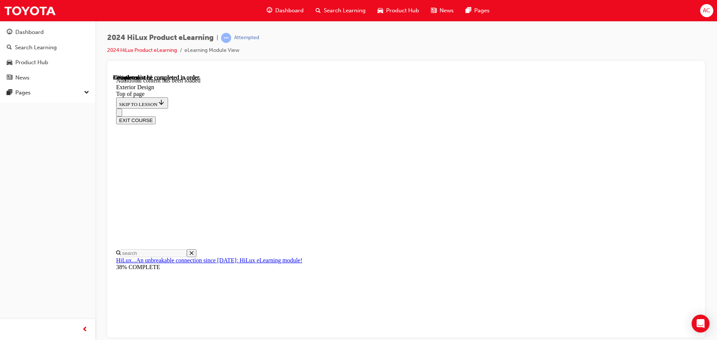
scroll to position [1305, 0]
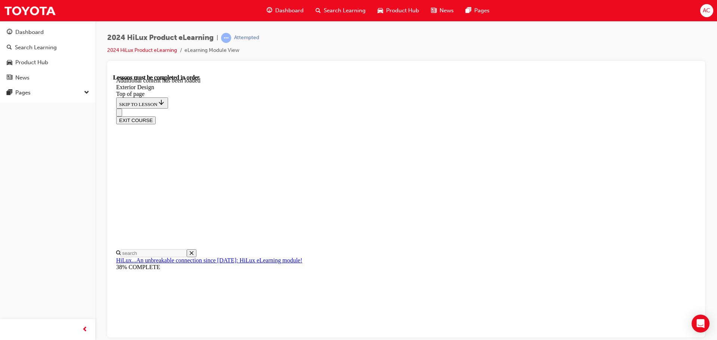
scroll to position [117, 0]
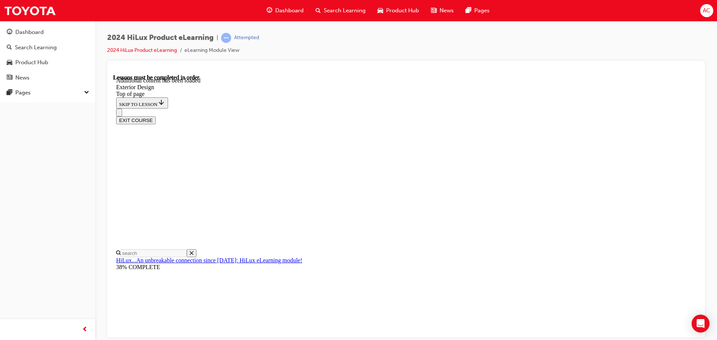
drag, startPoint x: 523, startPoint y: 162, endPoint x: 586, endPoint y: 181, distance: 65.1
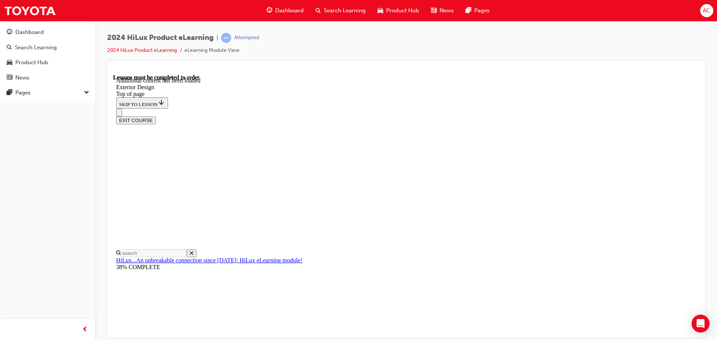
drag, startPoint x: 517, startPoint y: 162, endPoint x: 513, endPoint y: 168, distance: 6.7
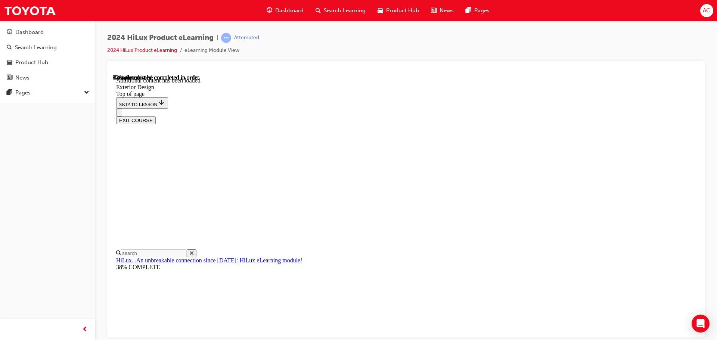
drag, startPoint x: 539, startPoint y: 269, endPoint x: 532, endPoint y: 227, distance: 42.4
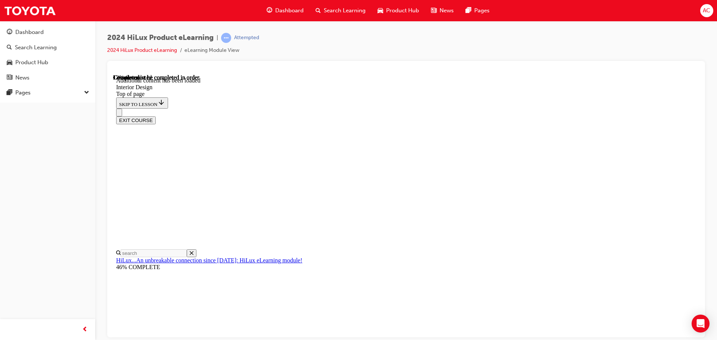
drag, startPoint x: 490, startPoint y: 284, endPoint x: 820, endPoint y: 273, distance: 330.4
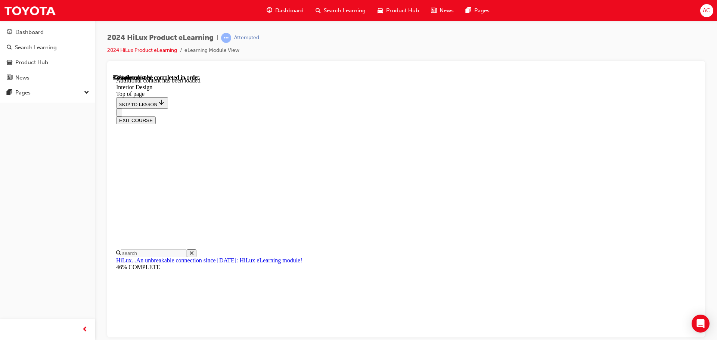
scroll to position [384, 0]
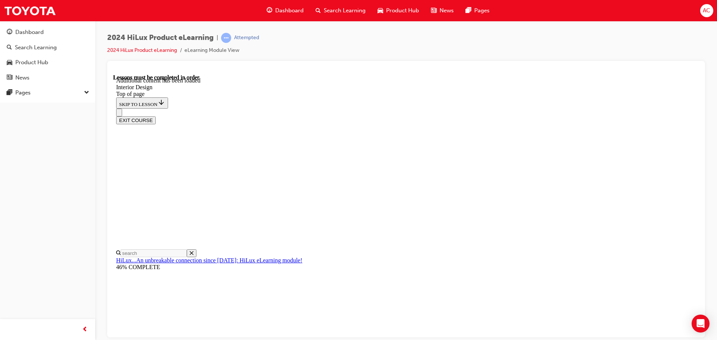
scroll to position [454, 0]
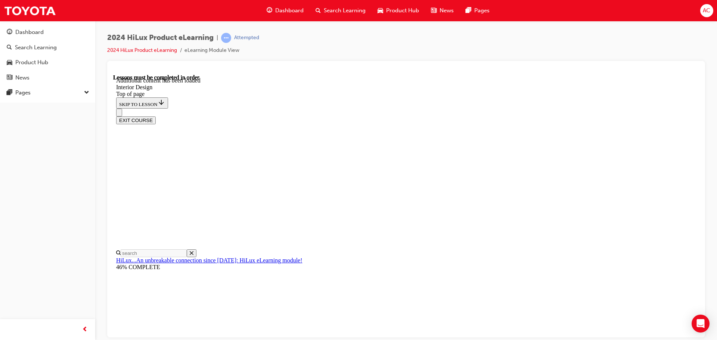
scroll to position [1084, 0]
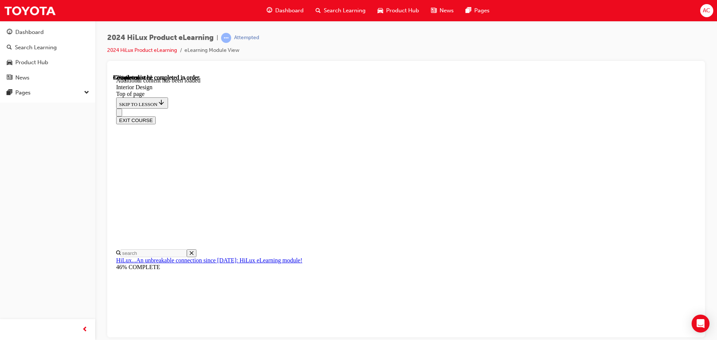
drag, startPoint x: 564, startPoint y: 102, endPoint x: 632, endPoint y: 113, distance: 69.2
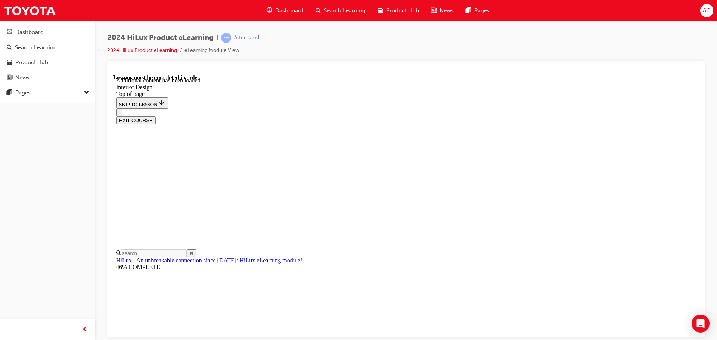
drag, startPoint x: 636, startPoint y: 204, endPoint x: 626, endPoint y: 214, distance: 14.5
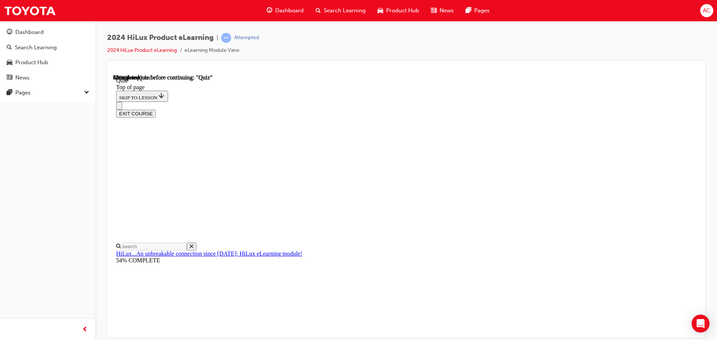
scroll to position [75, 0]
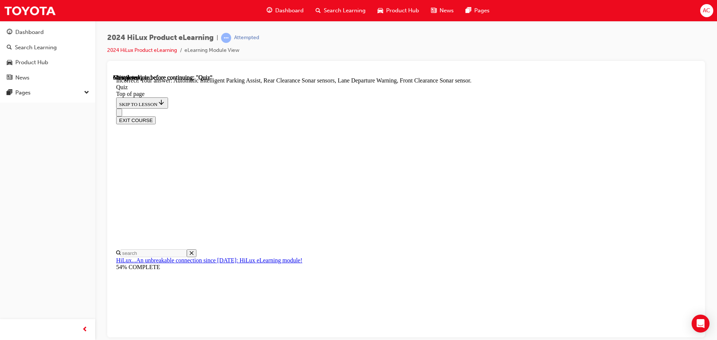
scroll to position [100, 0]
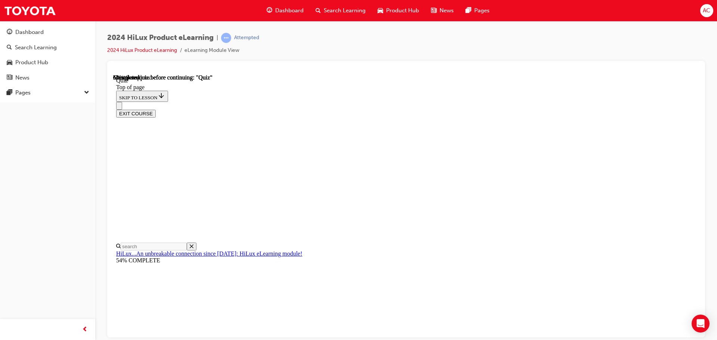
scroll to position [69, 0]
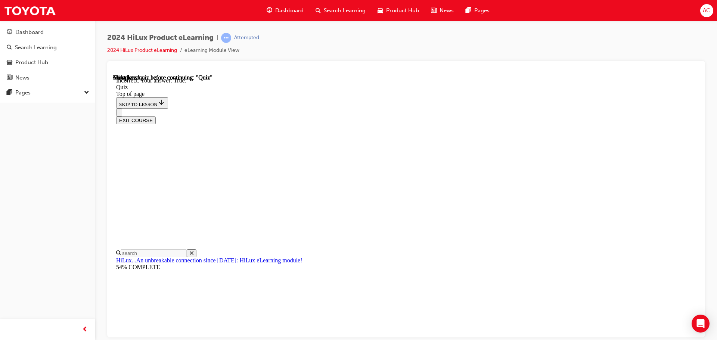
scroll to position [91, 0]
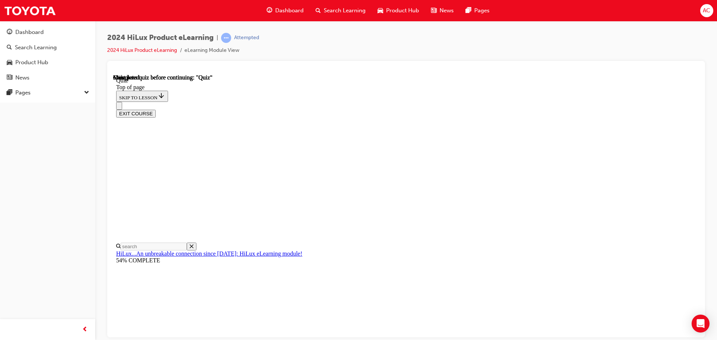
scroll to position [141, 0]
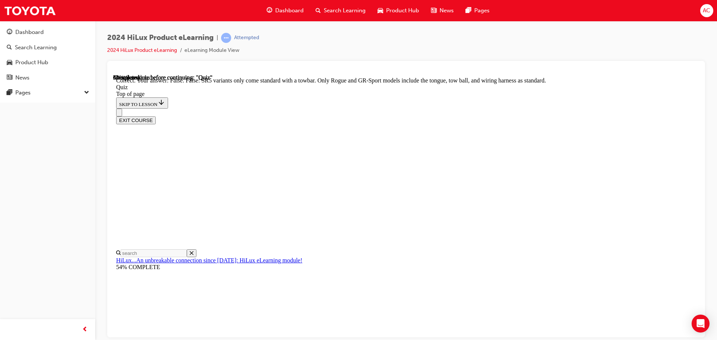
scroll to position [137, 0]
drag, startPoint x: 350, startPoint y: 171, endPoint x: 396, endPoint y: 213, distance: 62.4
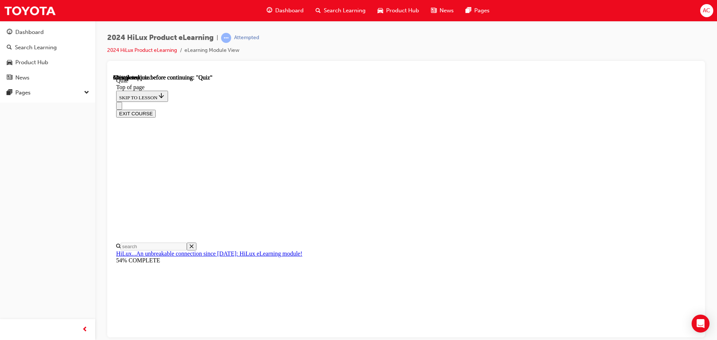
scroll to position [72, 0]
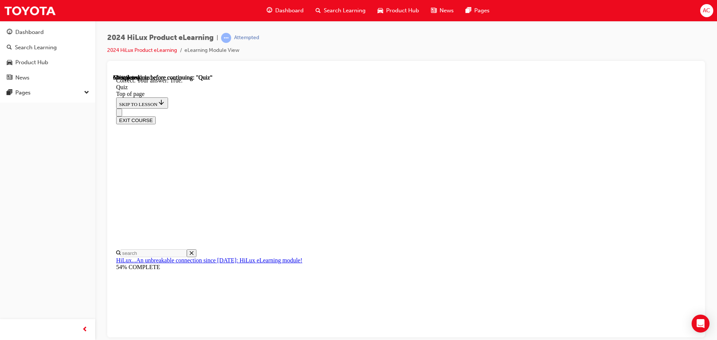
scroll to position [103, 0]
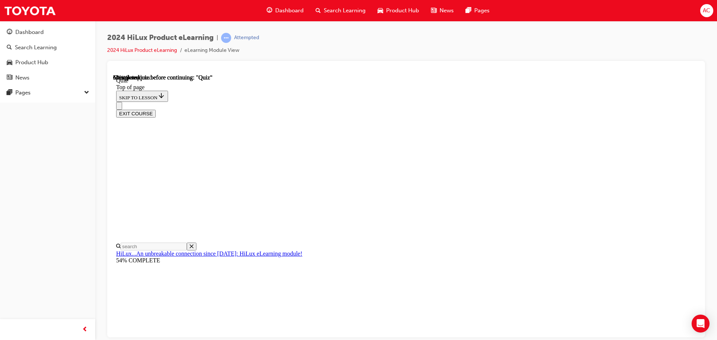
scroll to position [37, 0]
drag, startPoint x: 354, startPoint y: 260, endPoint x: 353, endPoint y: 280, distance: 19.8
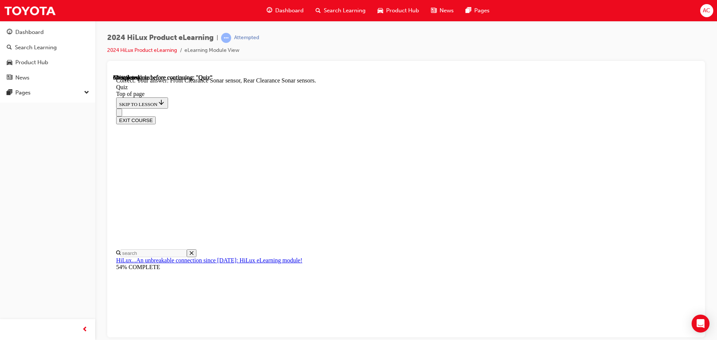
scroll to position [138, 0]
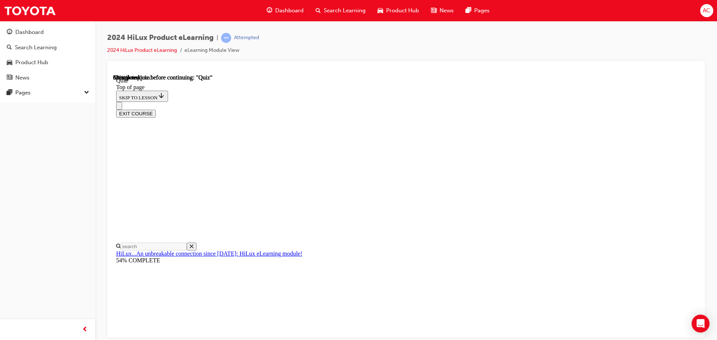
scroll to position [75, 0]
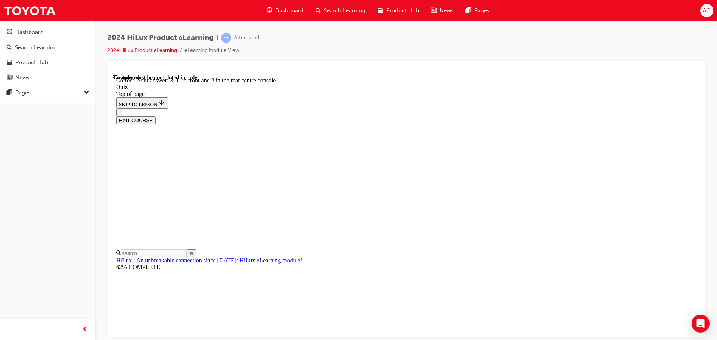
scroll to position [121, 0]
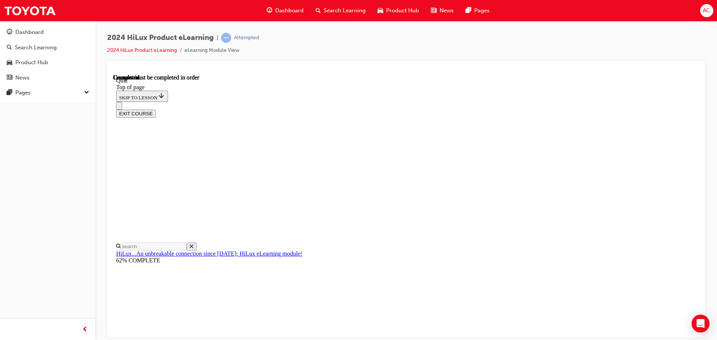
scroll to position [80, 0]
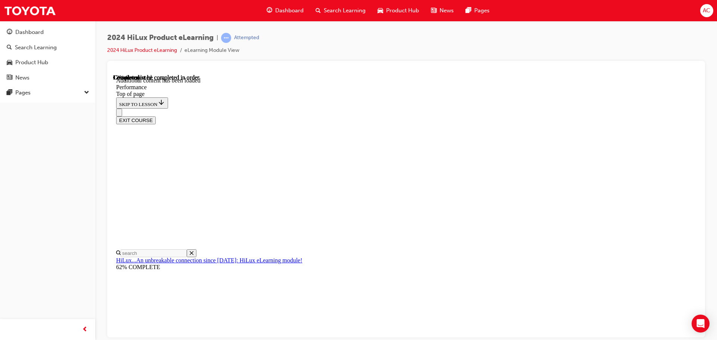
scroll to position [600, 0]
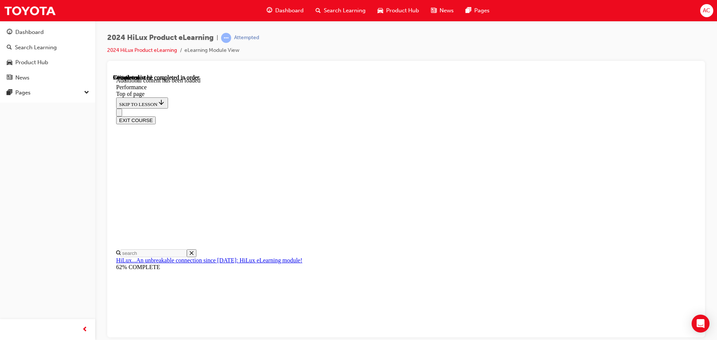
drag, startPoint x: 459, startPoint y: 323, endPoint x: 502, endPoint y: 311, distance: 44.9
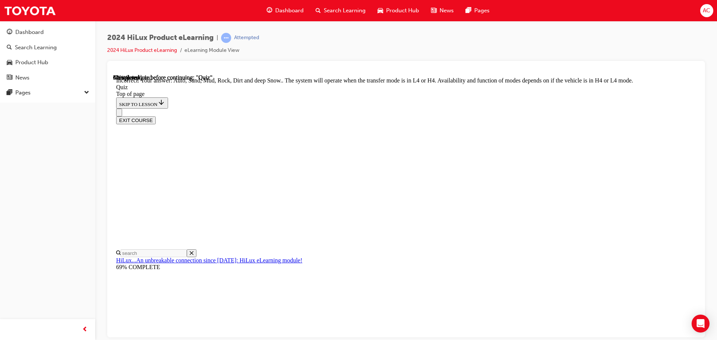
scroll to position [205, 0]
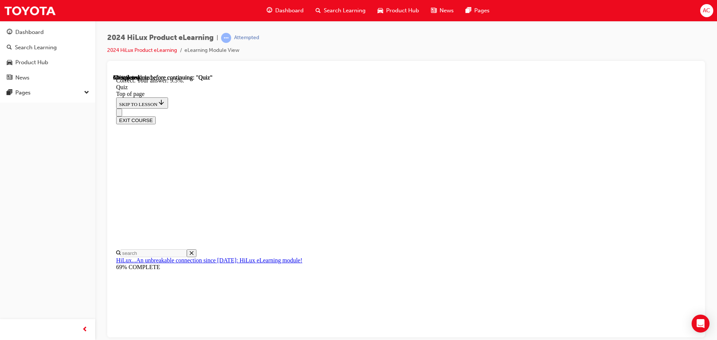
scroll to position [176, 0]
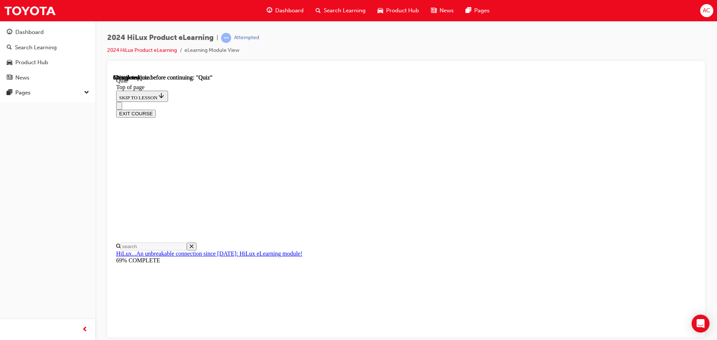
scroll to position [67, 0]
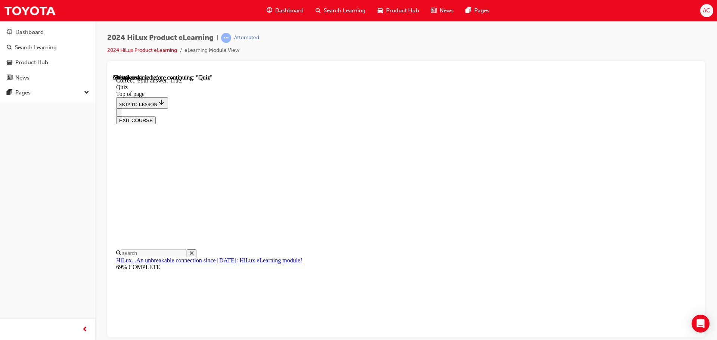
scroll to position [91, 0]
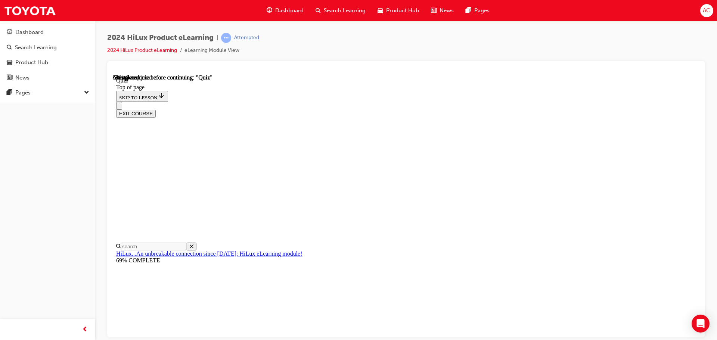
scroll to position [75, 0]
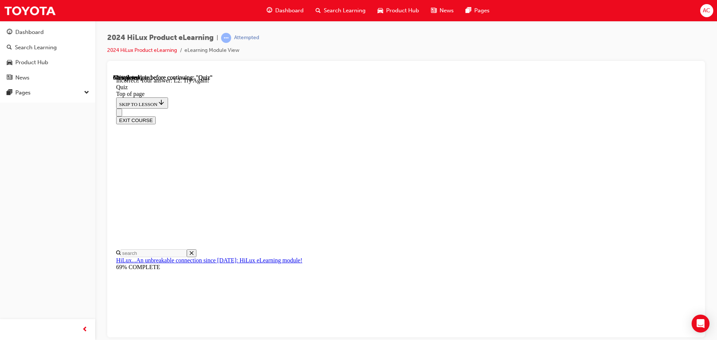
scroll to position [188, 0]
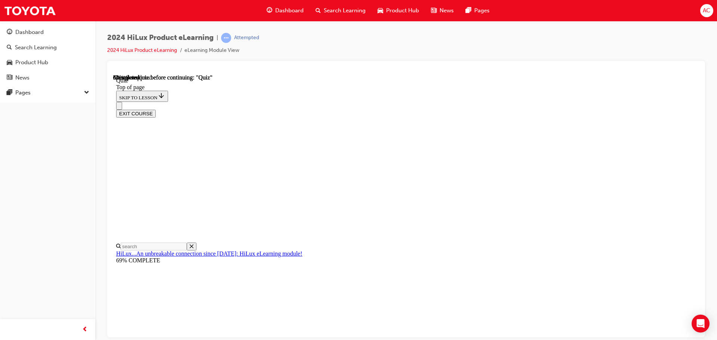
scroll to position [187, 0]
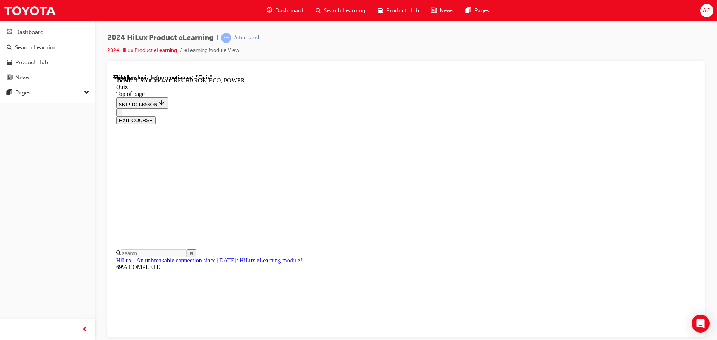
scroll to position [245, 0]
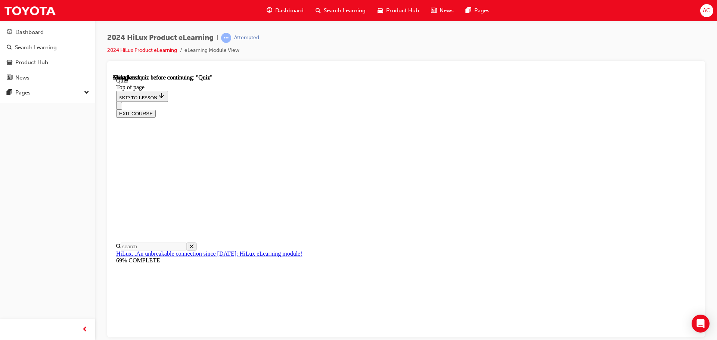
scroll to position [141, 0]
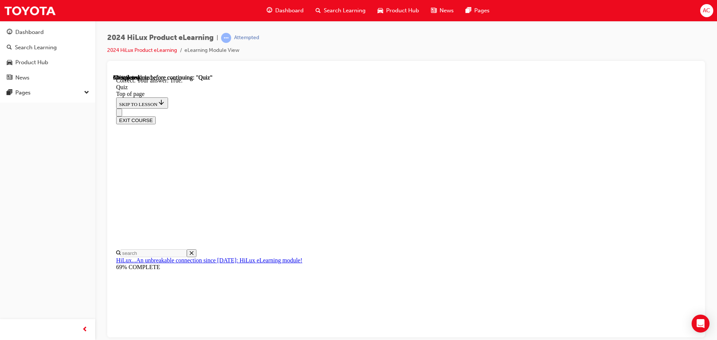
scroll to position [91, 0]
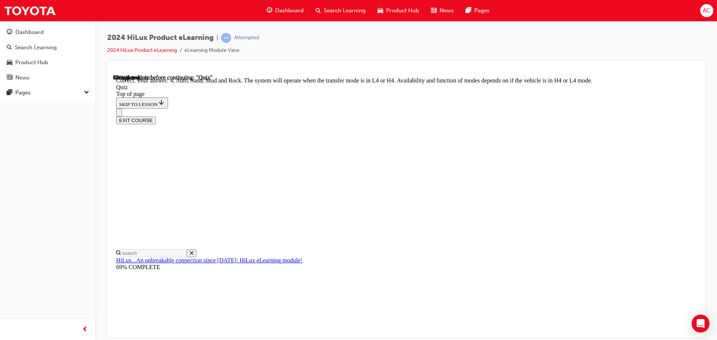
scroll to position [205, 0]
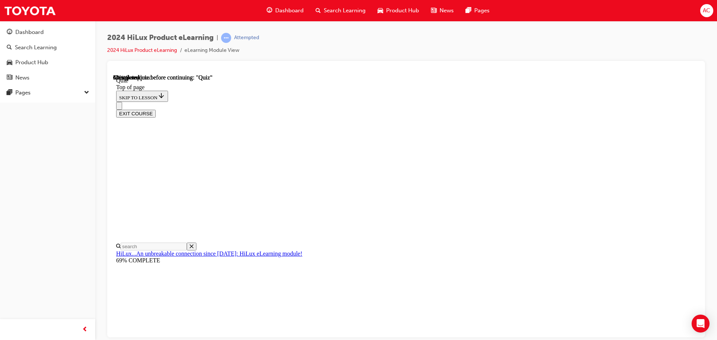
scroll to position [137, 0]
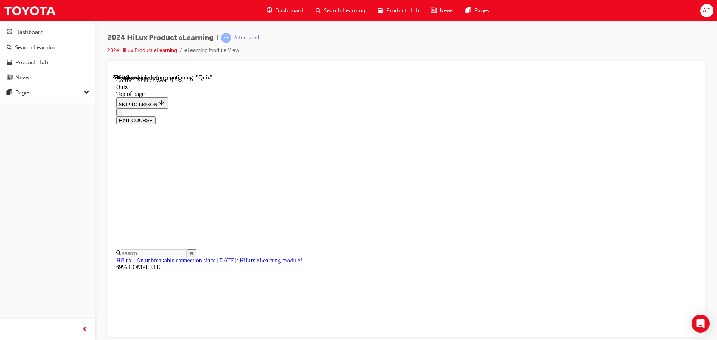
scroll to position [176, 0]
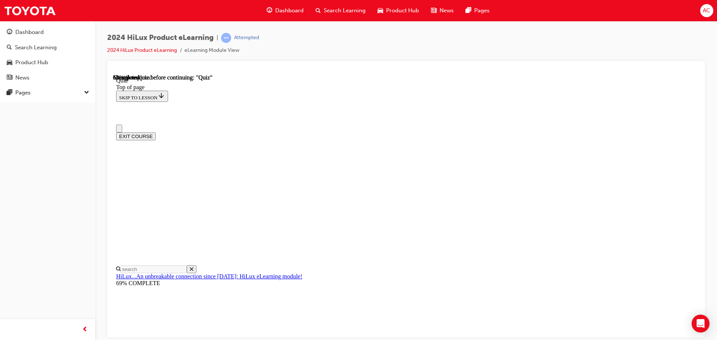
scroll to position [75, 0]
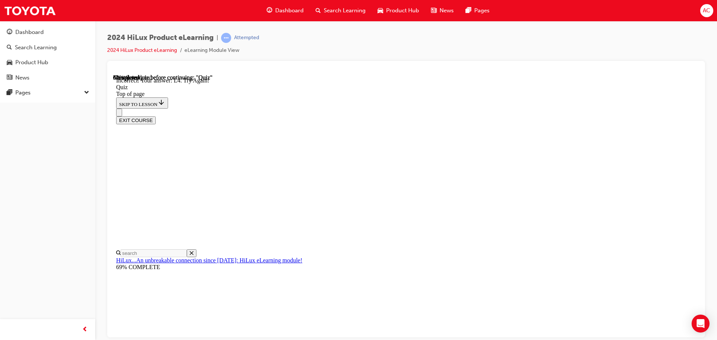
scroll to position [188, 0]
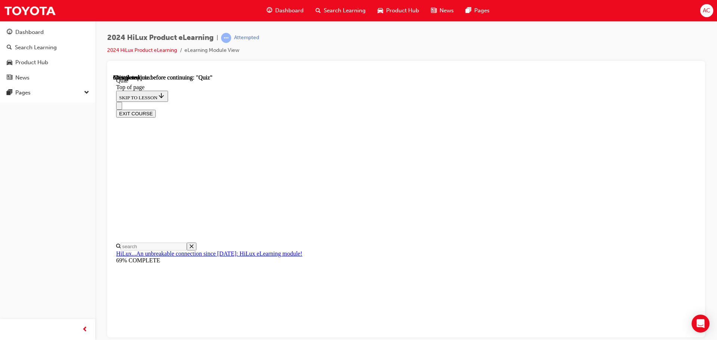
scroll to position [143, 0]
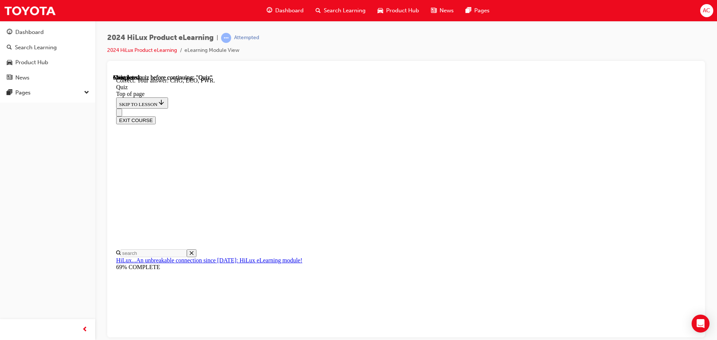
scroll to position [245, 0]
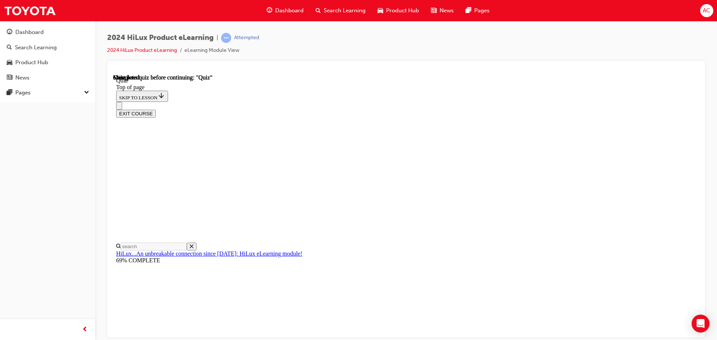
scroll to position [141, 0]
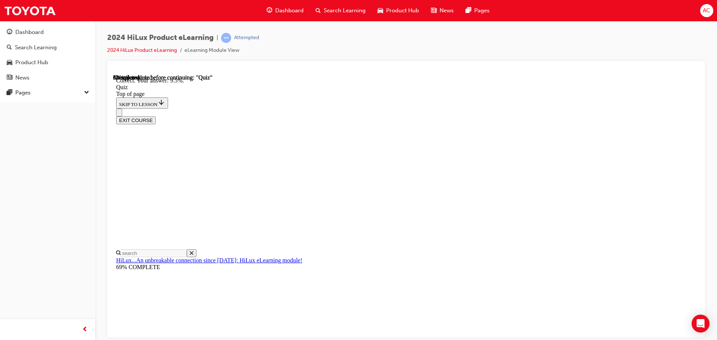
scroll to position [176, 0]
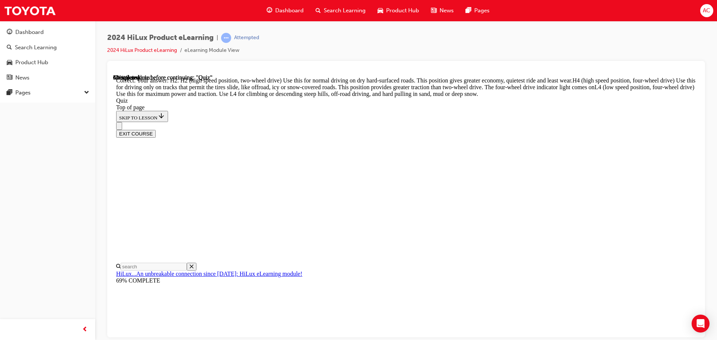
scroll to position [267, 0]
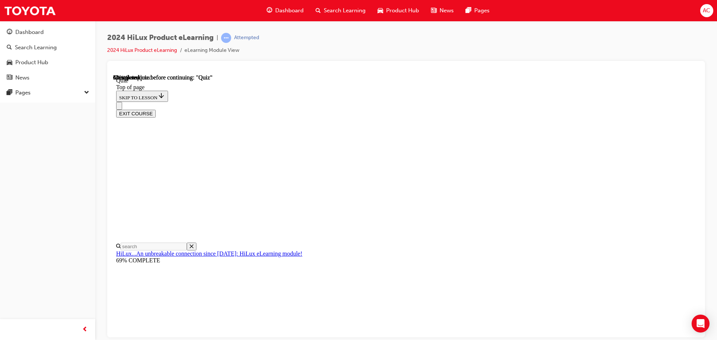
scroll to position [67, 0]
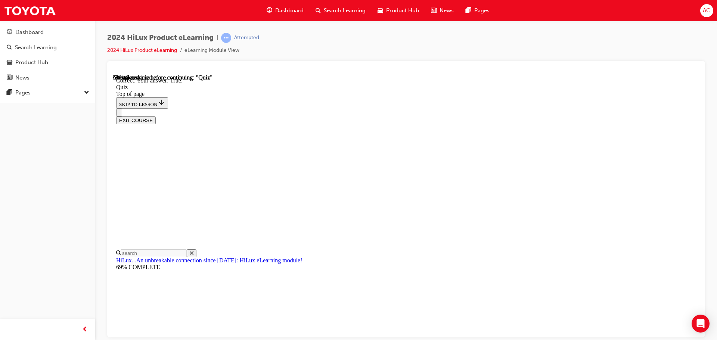
scroll to position [91, 0]
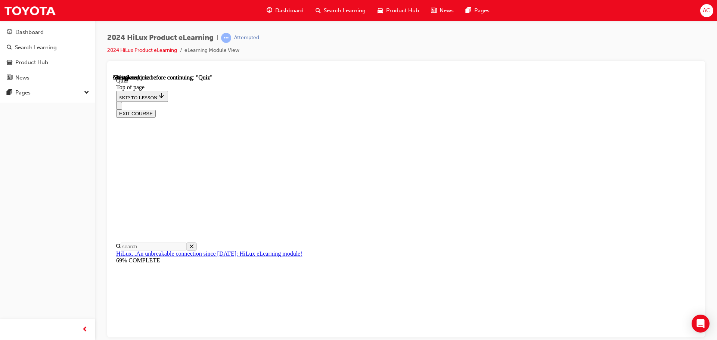
scroll to position [75, 0]
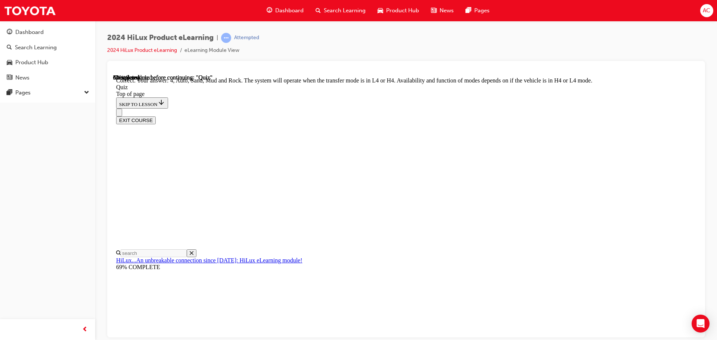
scroll to position [205, 0]
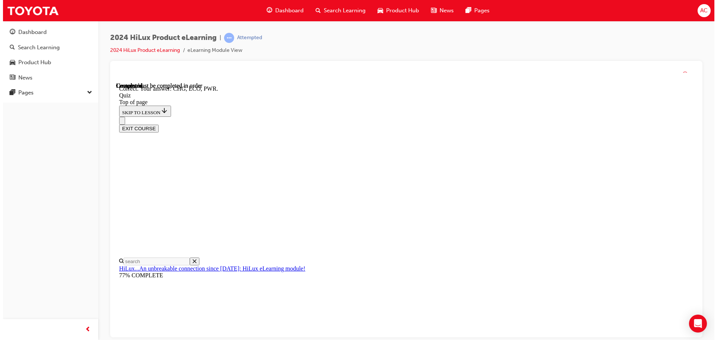
scroll to position [245, 0]
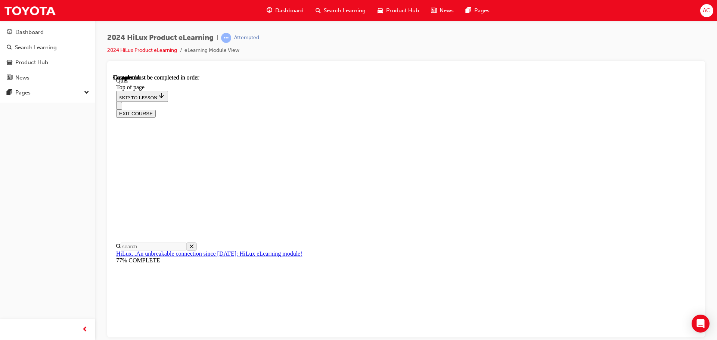
scroll to position [141, 0]
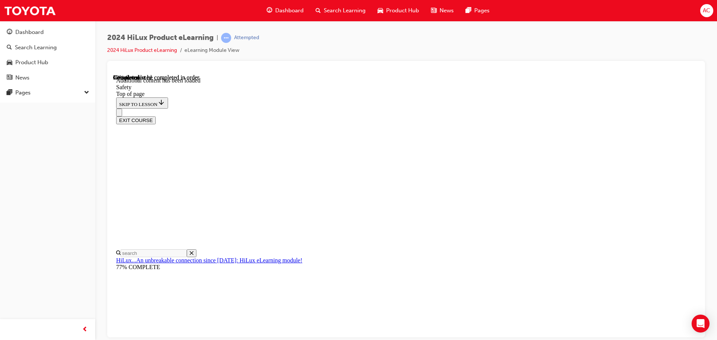
scroll to position [397, 0]
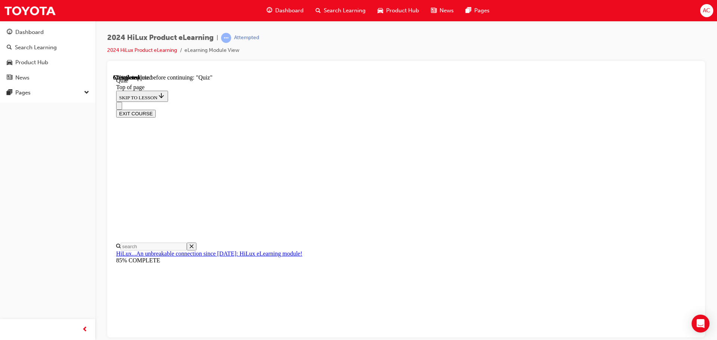
scroll to position [37, 0]
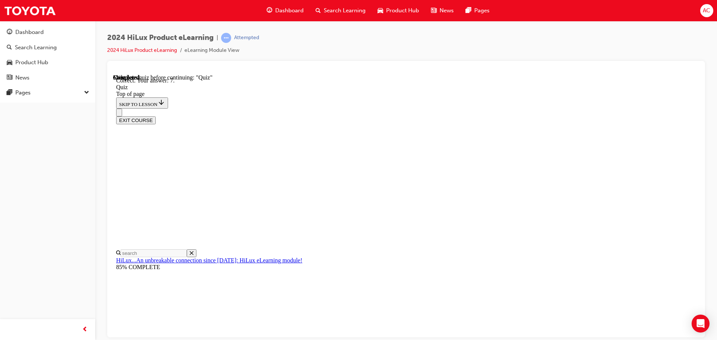
scroll to position [121, 0]
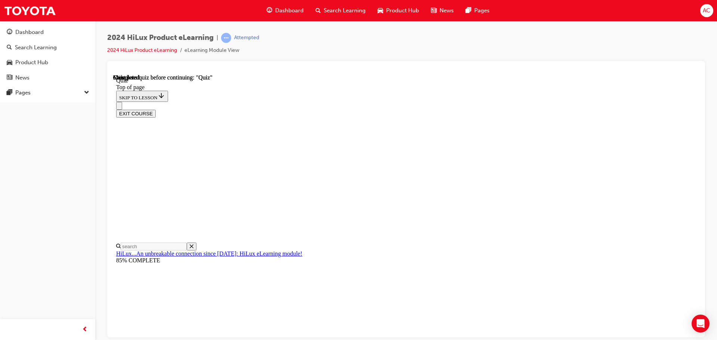
scroll to position [141, 0]
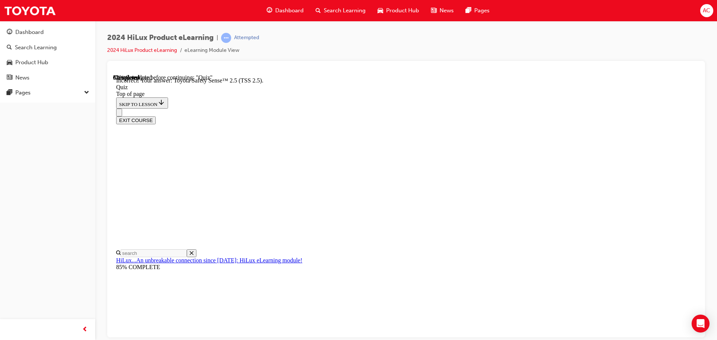
scroll to position [122, 0]
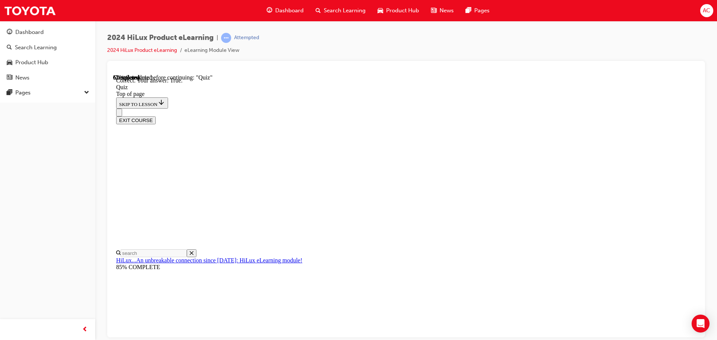
scroll to position [91, 0]
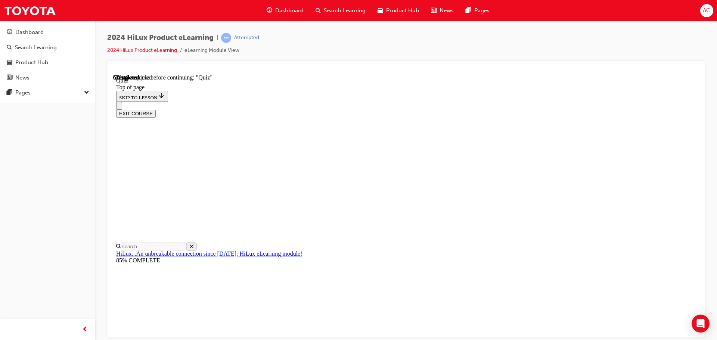
scroll to position [75, 0]
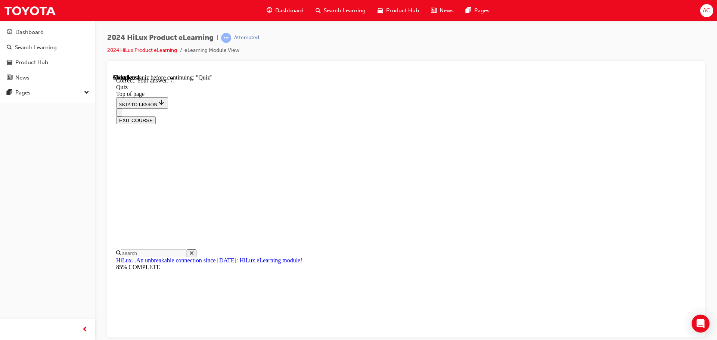
scroll to position [121, 0]
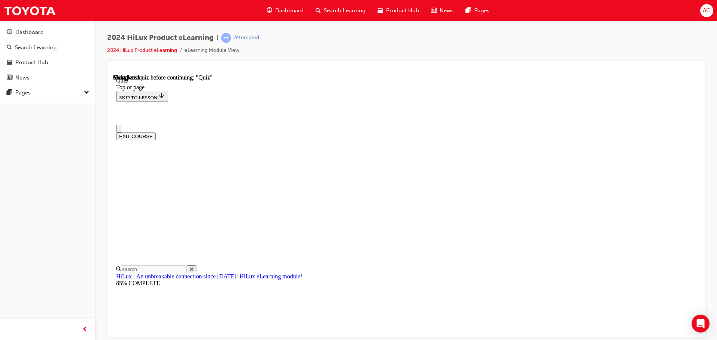
scroll to position [141, 0]
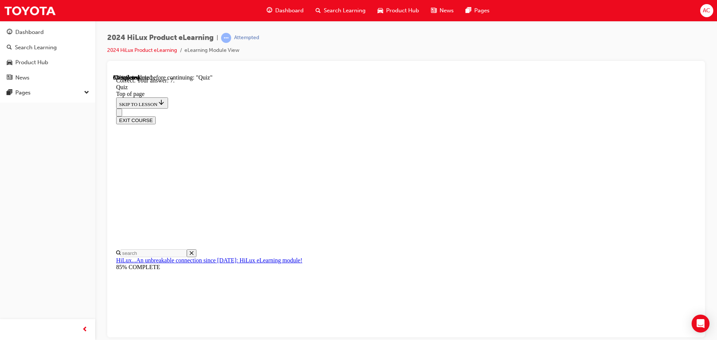
scroll to position [121, 0]
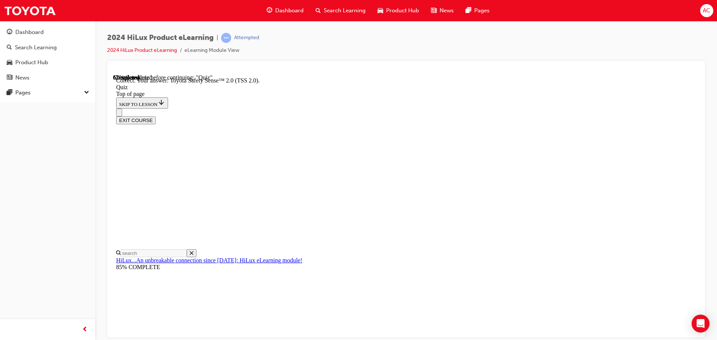
scroll to position [122, 0]
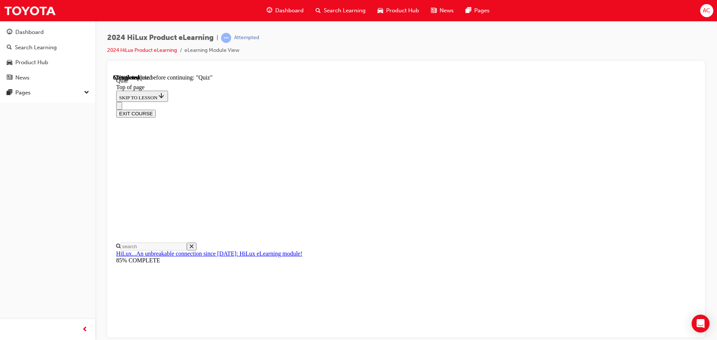
scroll to position [67, 0]
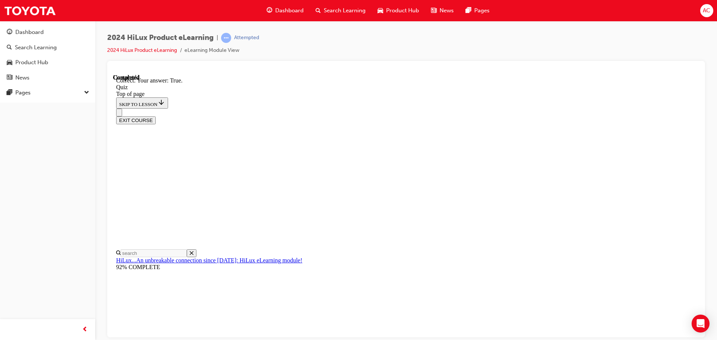
scroll to position [91, 0]
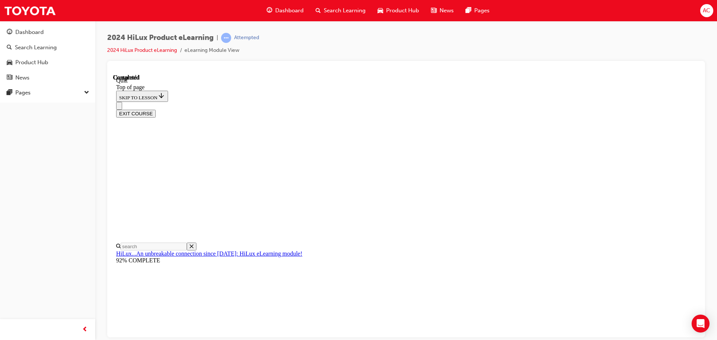
scroll to position [141, 0]
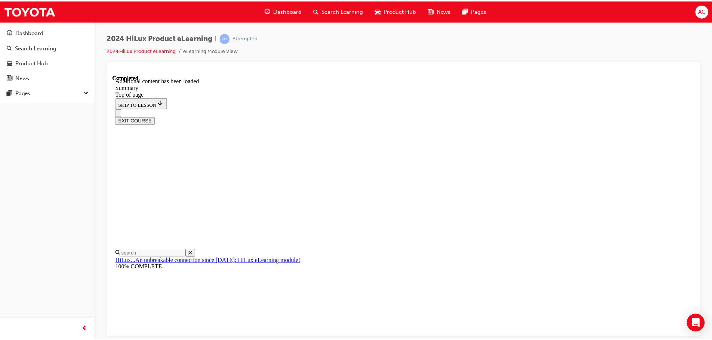
scroll to position [745, 0]
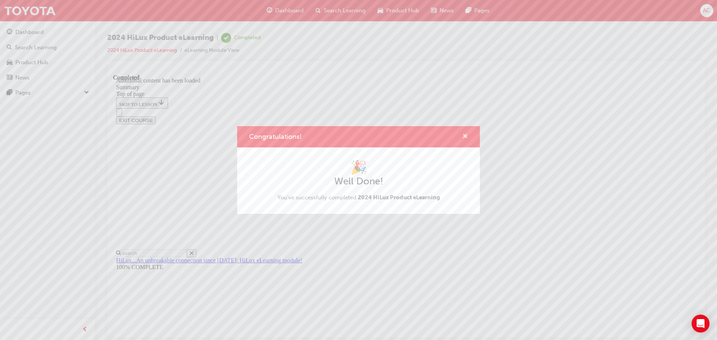
click at [465, 138] on span "cross-icon" at bounding box center [465, 137] width 6 height 7
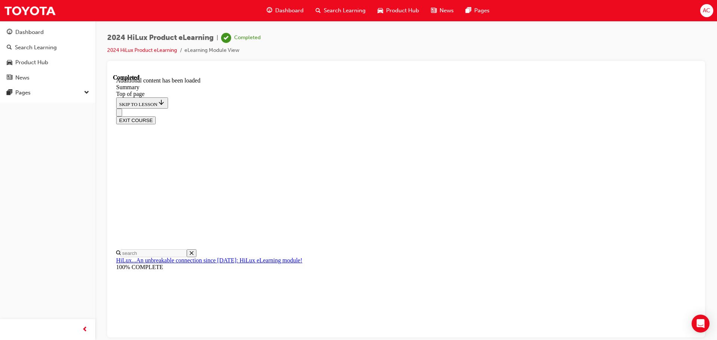
click at [156, 116] on button "EXIT COURSE" at bounding box center [136, 120] width 40 height 8
click at [276, 7] on span "Dashboard" at bounding box center [289, 10] width 28 height 9
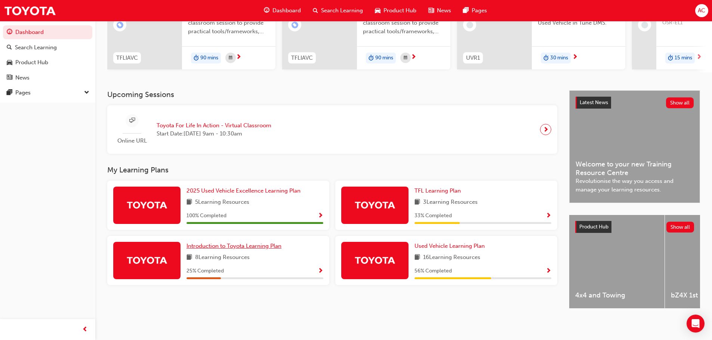
scroll to position [106, 0]
click at [257, 244] on span "Introduction to Toyota Learning Plan" at bounding box center [233, 245] width 95 height 7
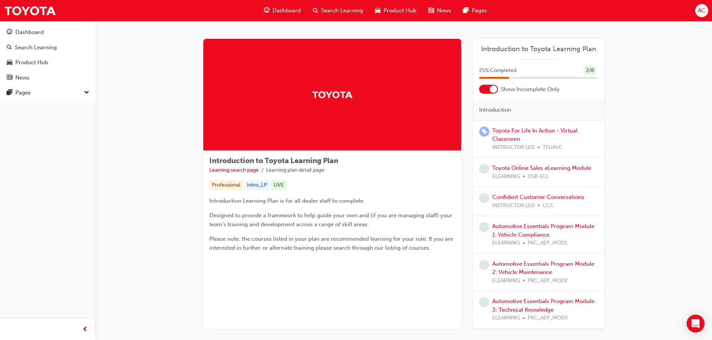
click at [289, 10] on span "Dashboard" at bounding box center [286, 10] width 28 height 9
